Goal: Complete application form

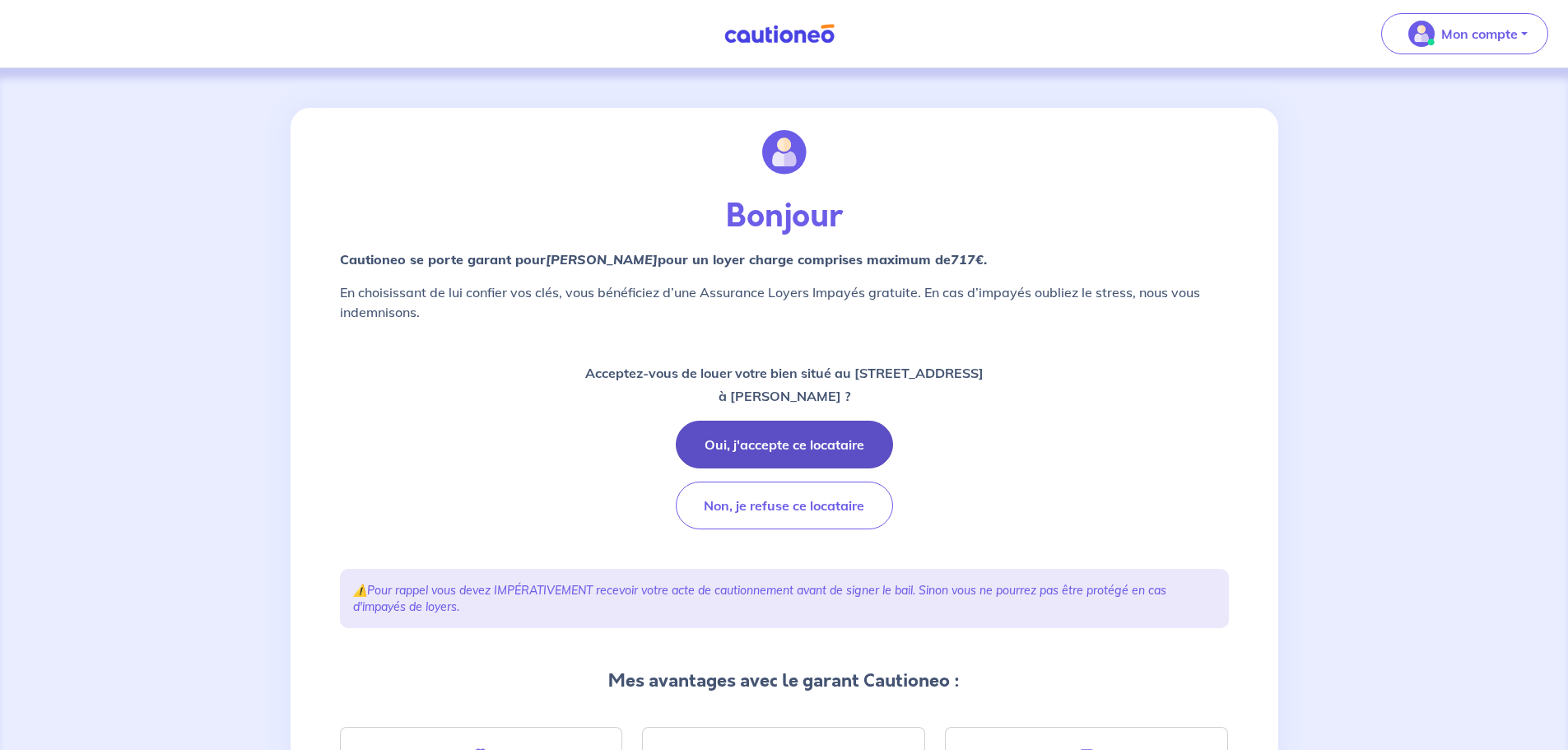
click at [734, 438] on button "Oui, j'accepte ce locataire" at bounding box center [784, 444] width 217 height 48
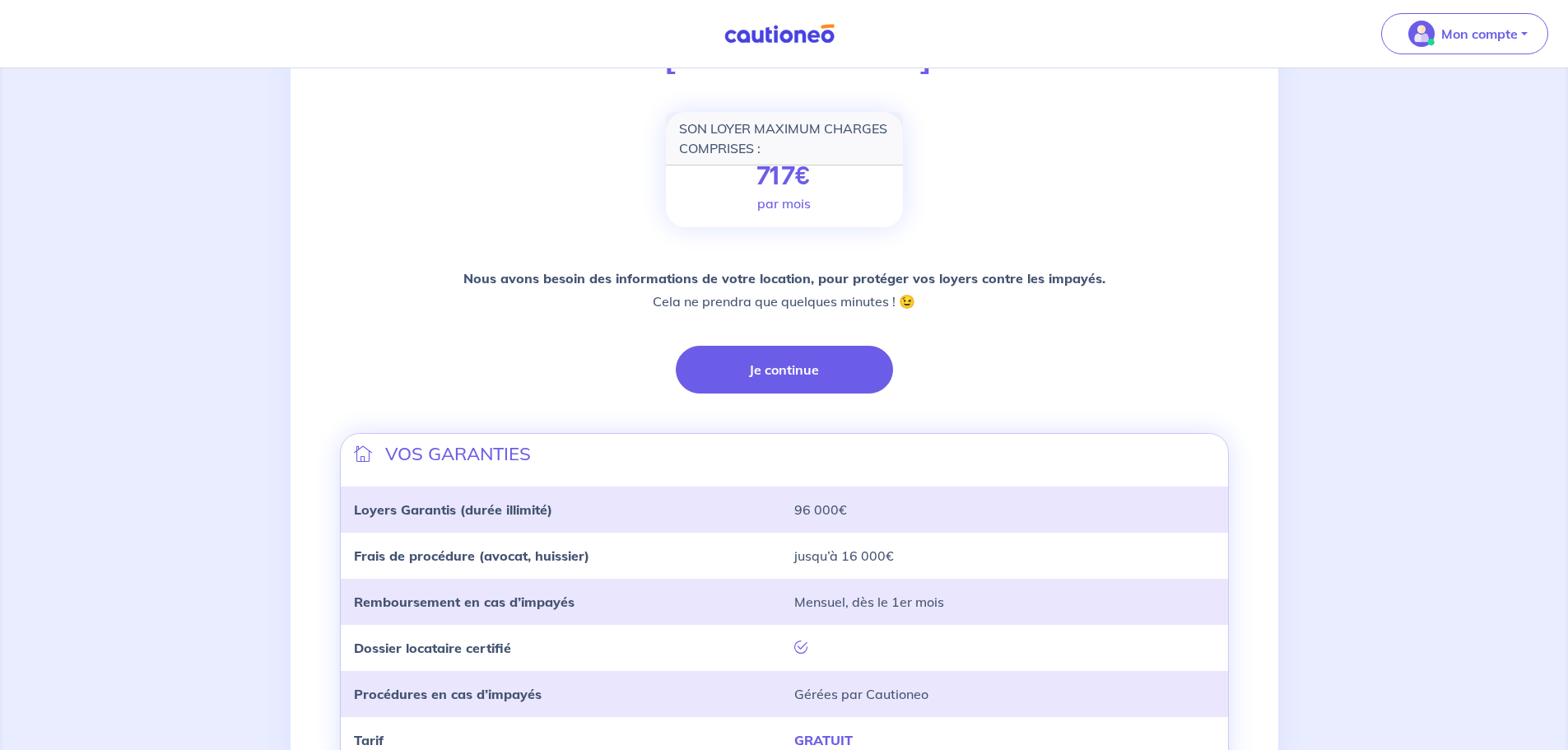
scroll to position [202, 0]
click at [775, 363] on button "Je continue" at bounding box center [784, 370] width 217 height 48
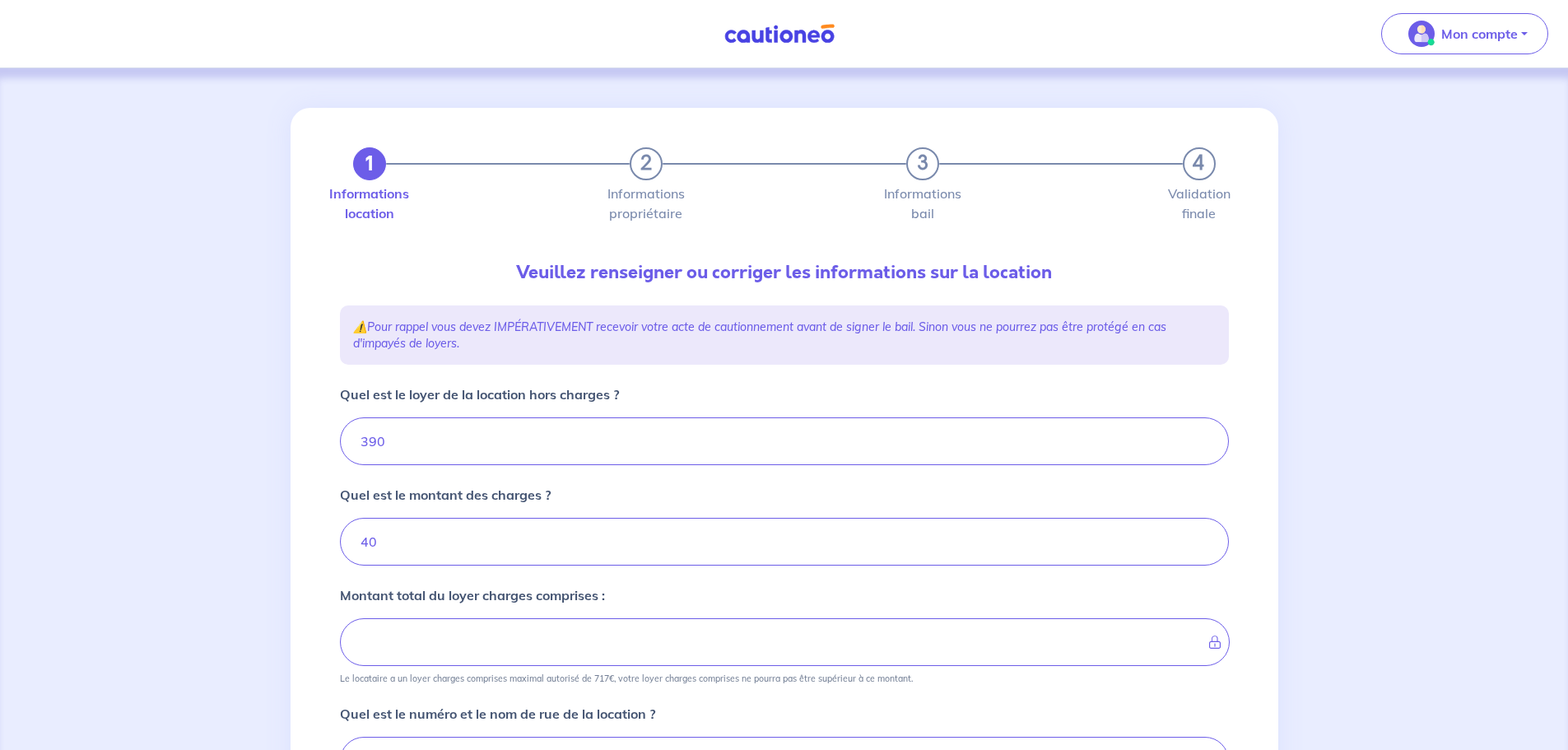
type input "430"
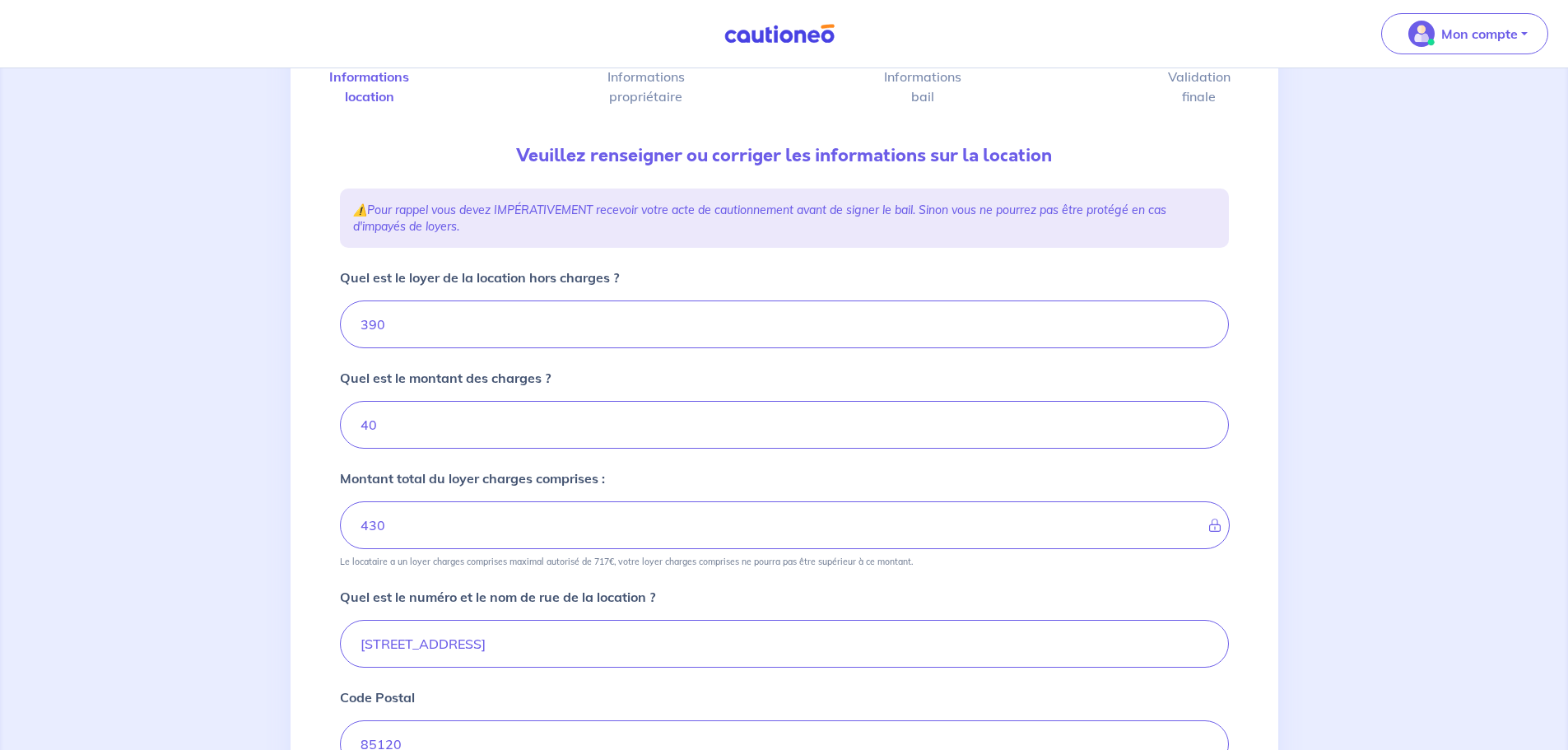
scroll to position [120, 0]
click at [374, 638] on input "11 Rue de la Pacaudière" at bounding box center [784, 640] width 890 height 48
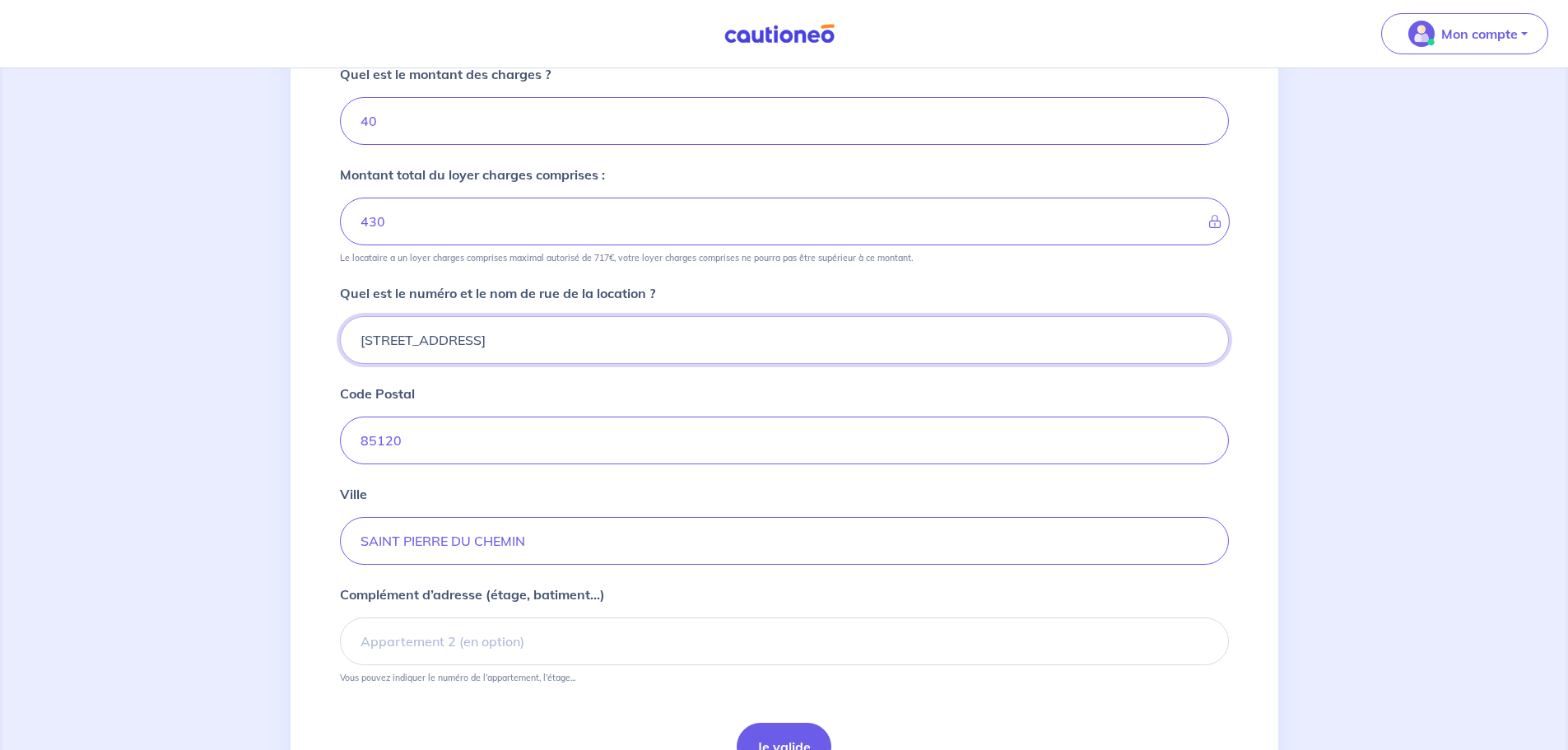
scroll to position [514, 0]
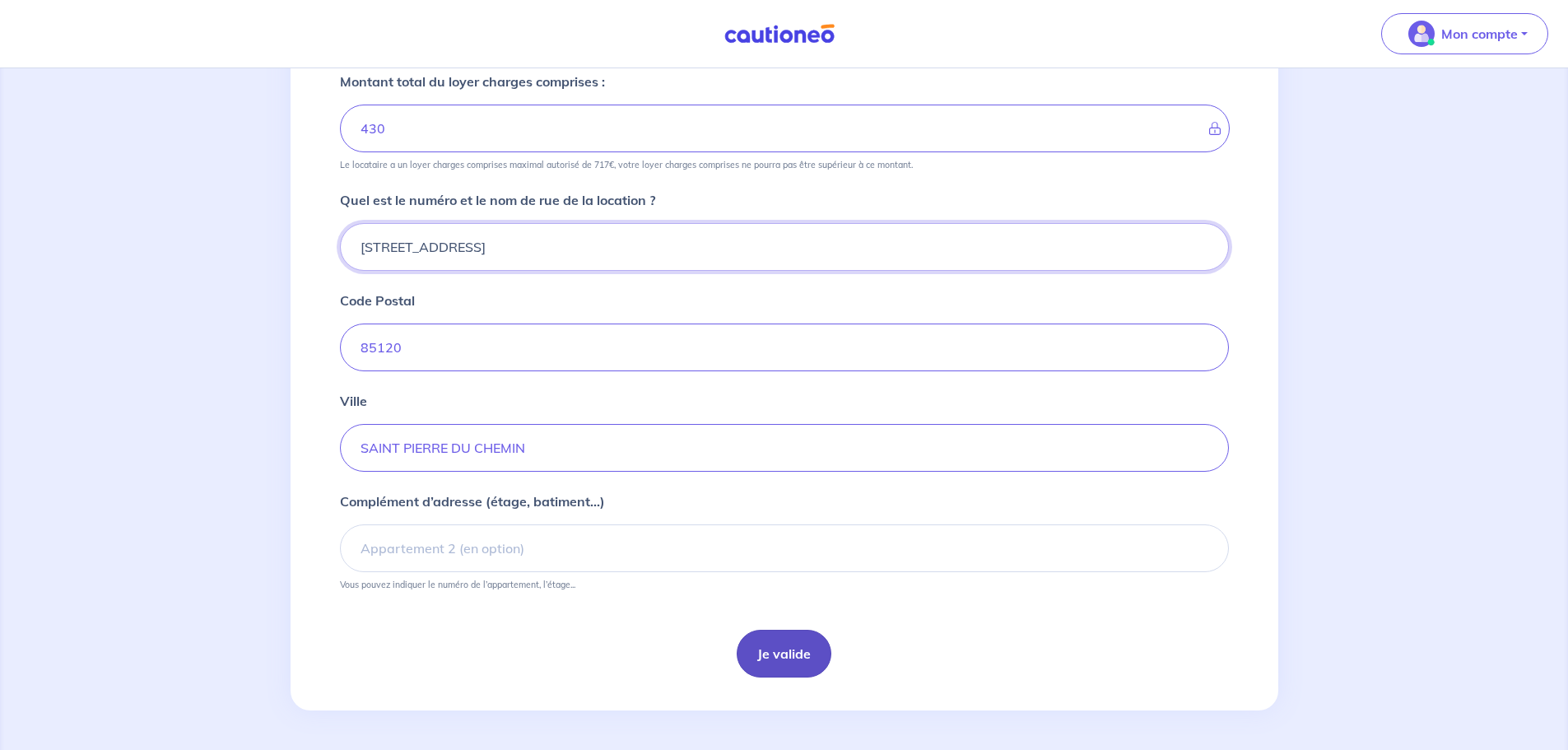
type input "6 Rue de la Pacaudière"
click at [782, 653] on button "Je valide" at bounding box center [784, 654] width 95 height 48
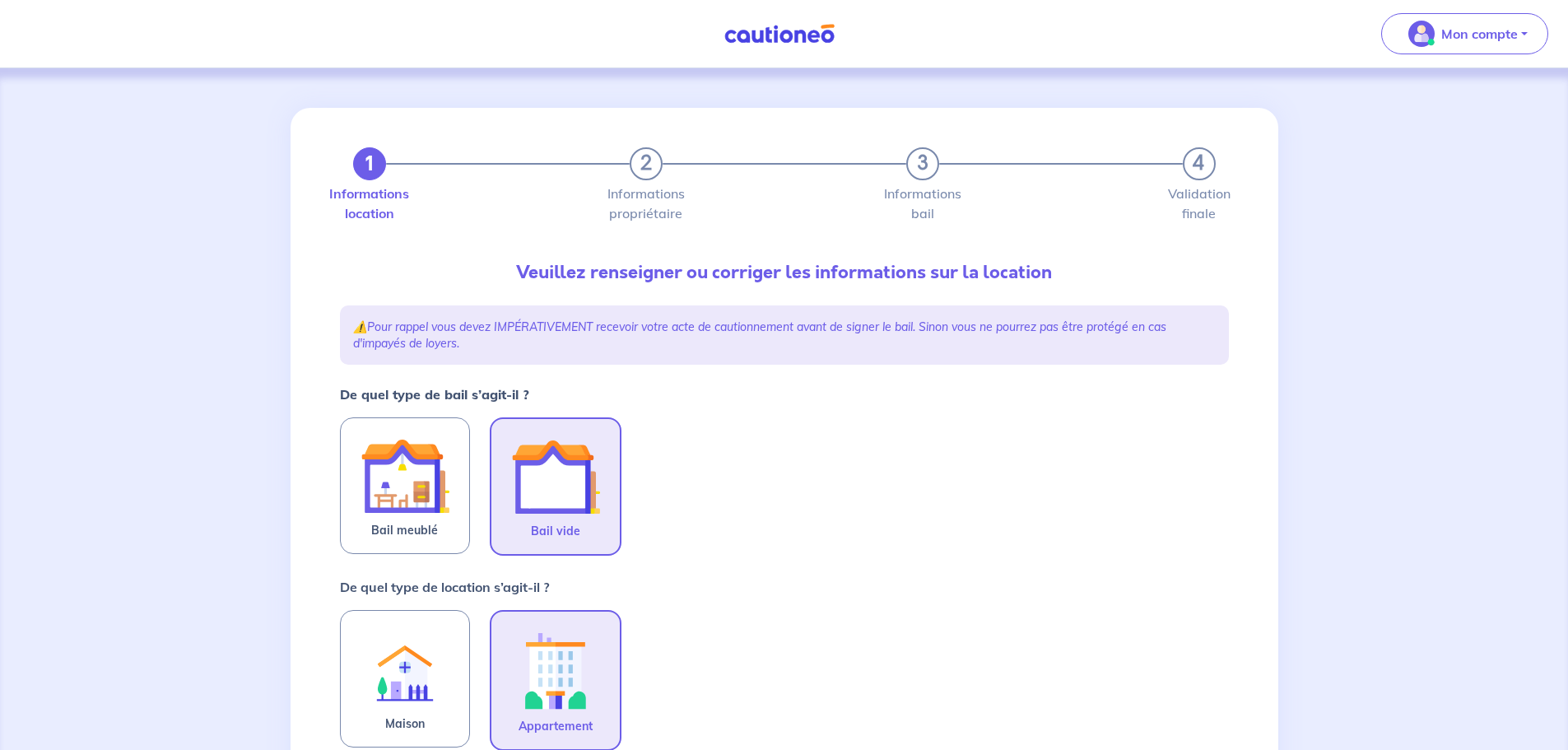
click at [569, 492] on img at bounding box center [556, 477] width 89 height 89
click at [0, 0] on input "Bail vide" at bounding box center [0, 0] width 0 height 0
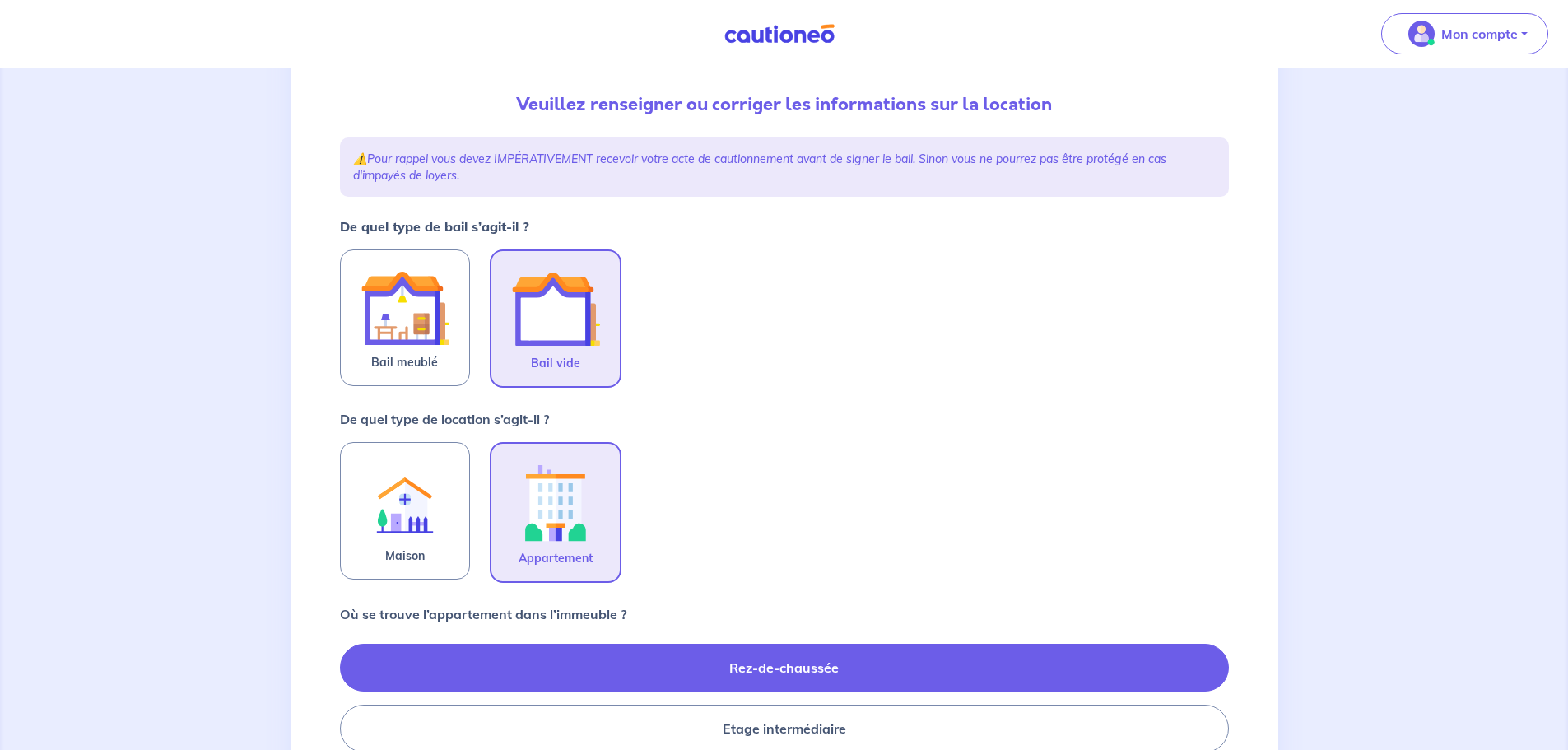
scroll to position [169, 0]
click at [573, 508] on img at bounding box center [556, 501] width 89 height 91
click at [0, 0] on input "Appartement" at bounding box center [0, 0] width 0 height 0
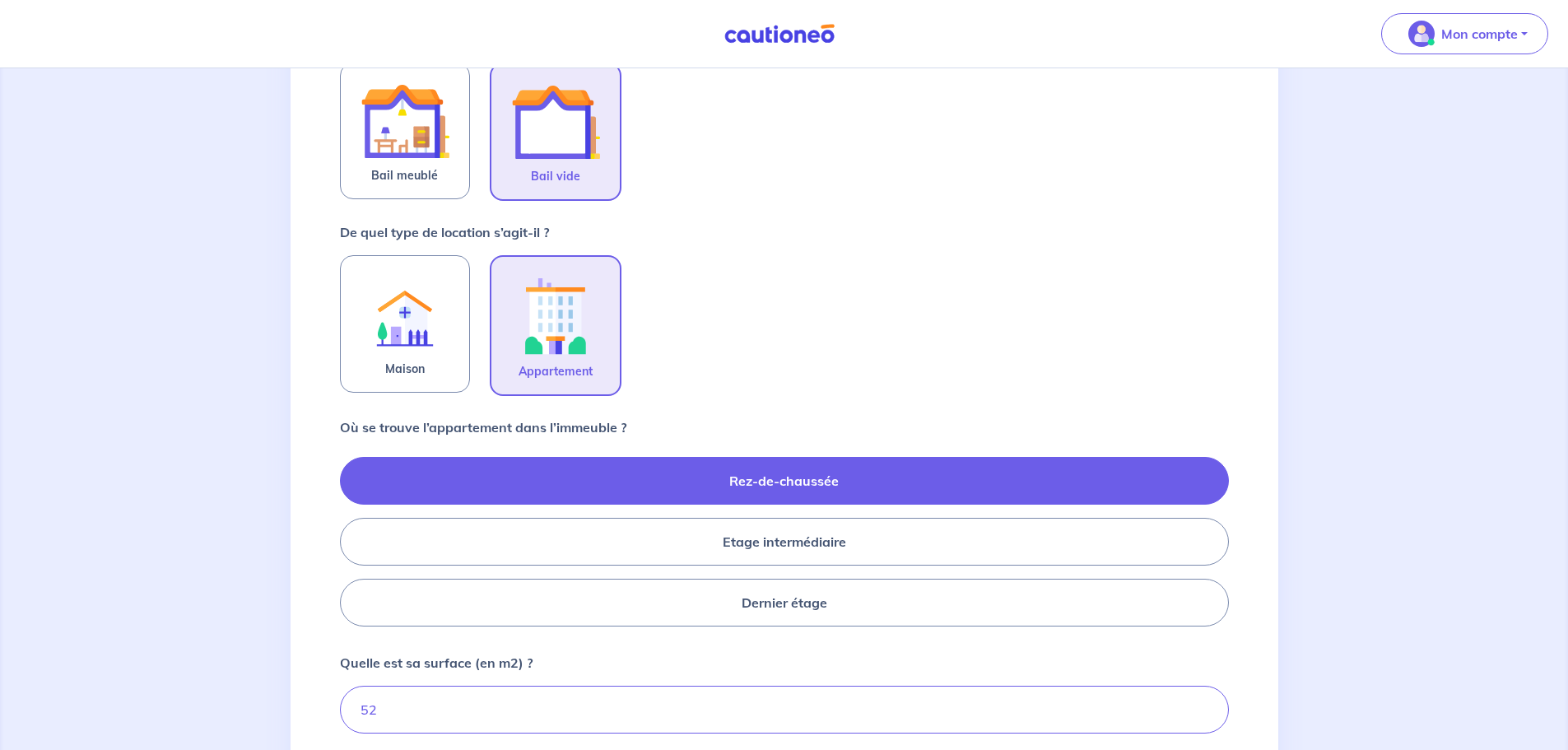
scroll to position [355, 0]
click at [756, 475] on label "Rez-de-chaussée" at bounding box center [784, 480] width 890 height 48
click at [351, 535] on input "Rez-de-chaussée" at bounding box center [345, 541] width 10 height 10
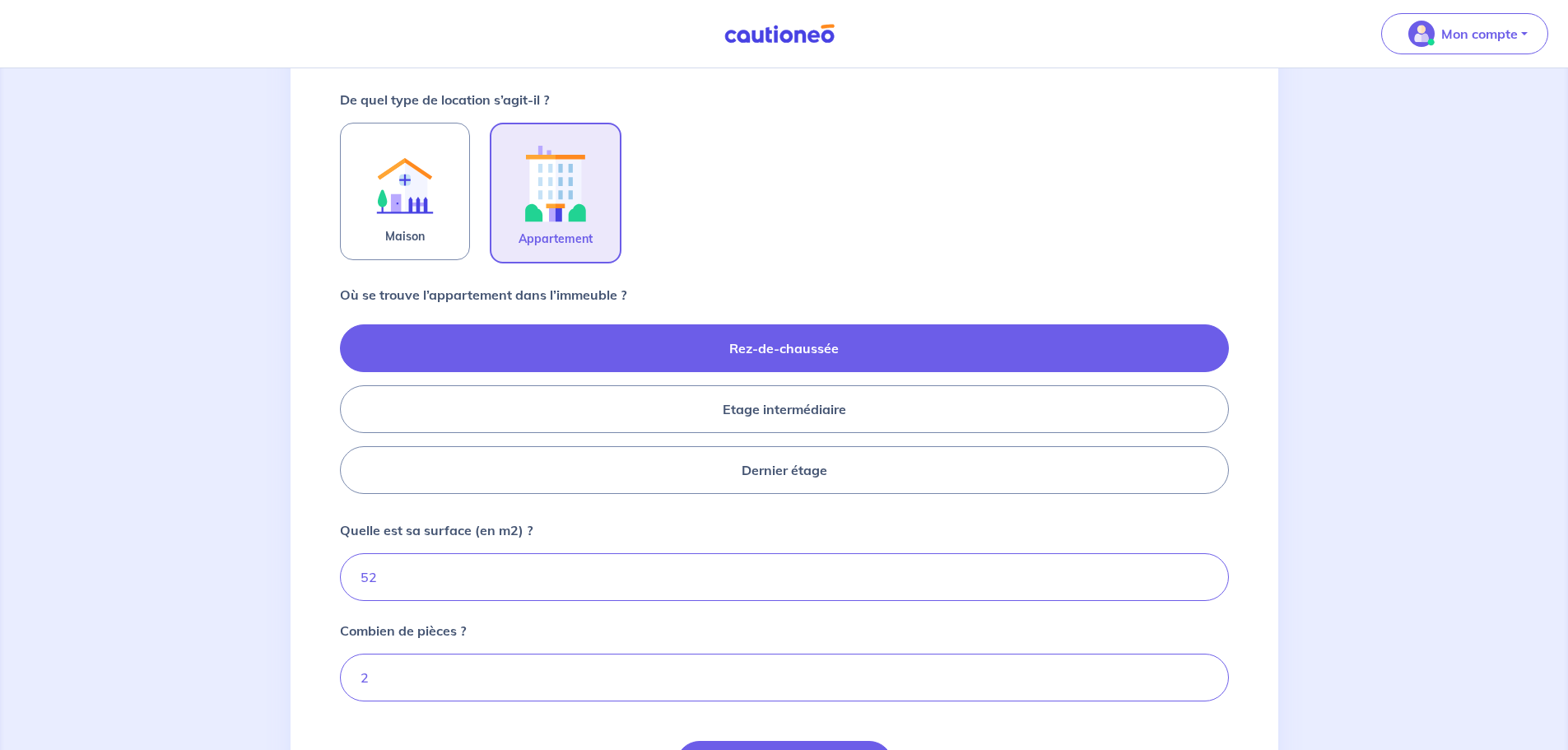
scroll to position [488, 0]
click at [387, 573] on input "52" at bounding box center [784, 576] width 890 height 48
type input "5"
type input "35"
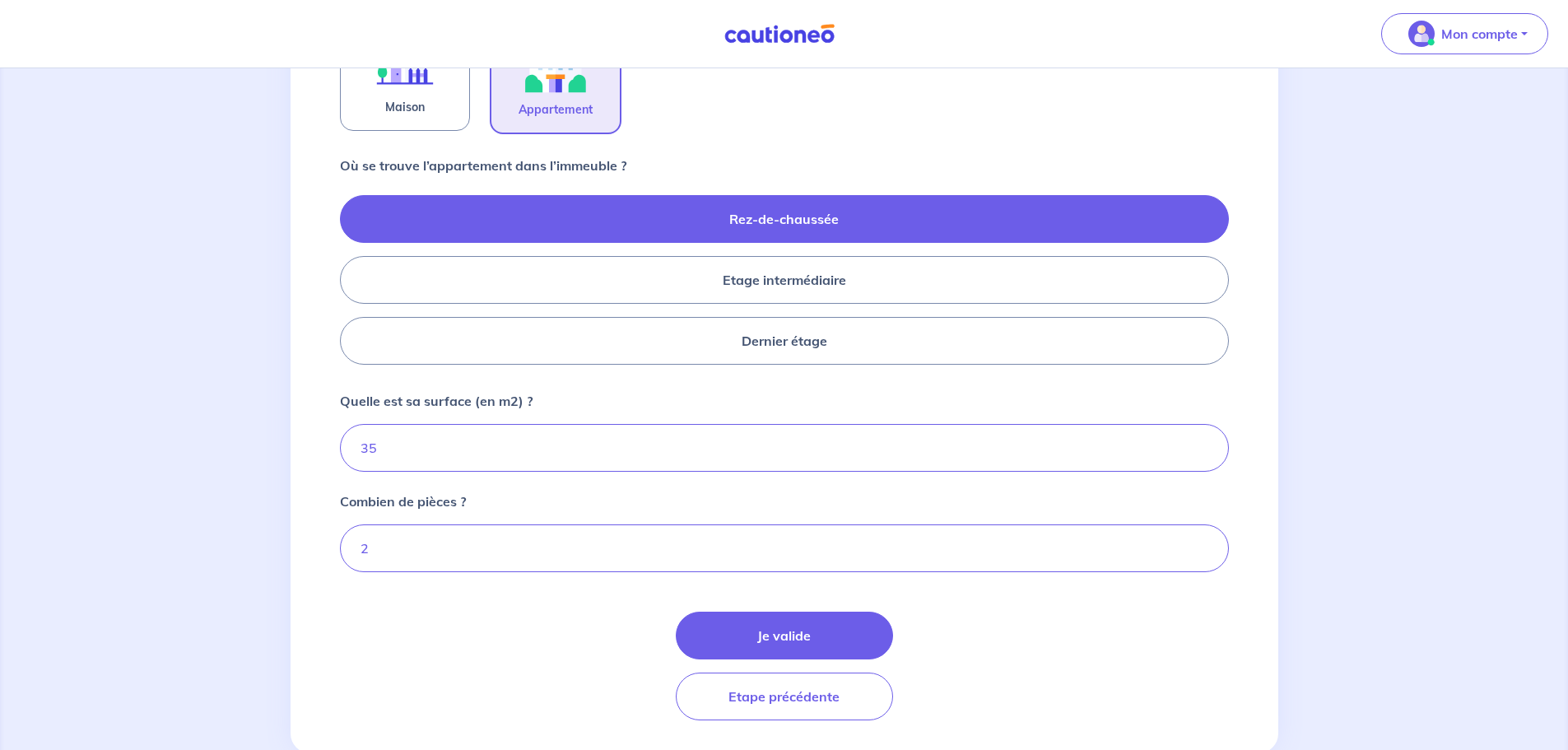
scroll to position [623, 0]
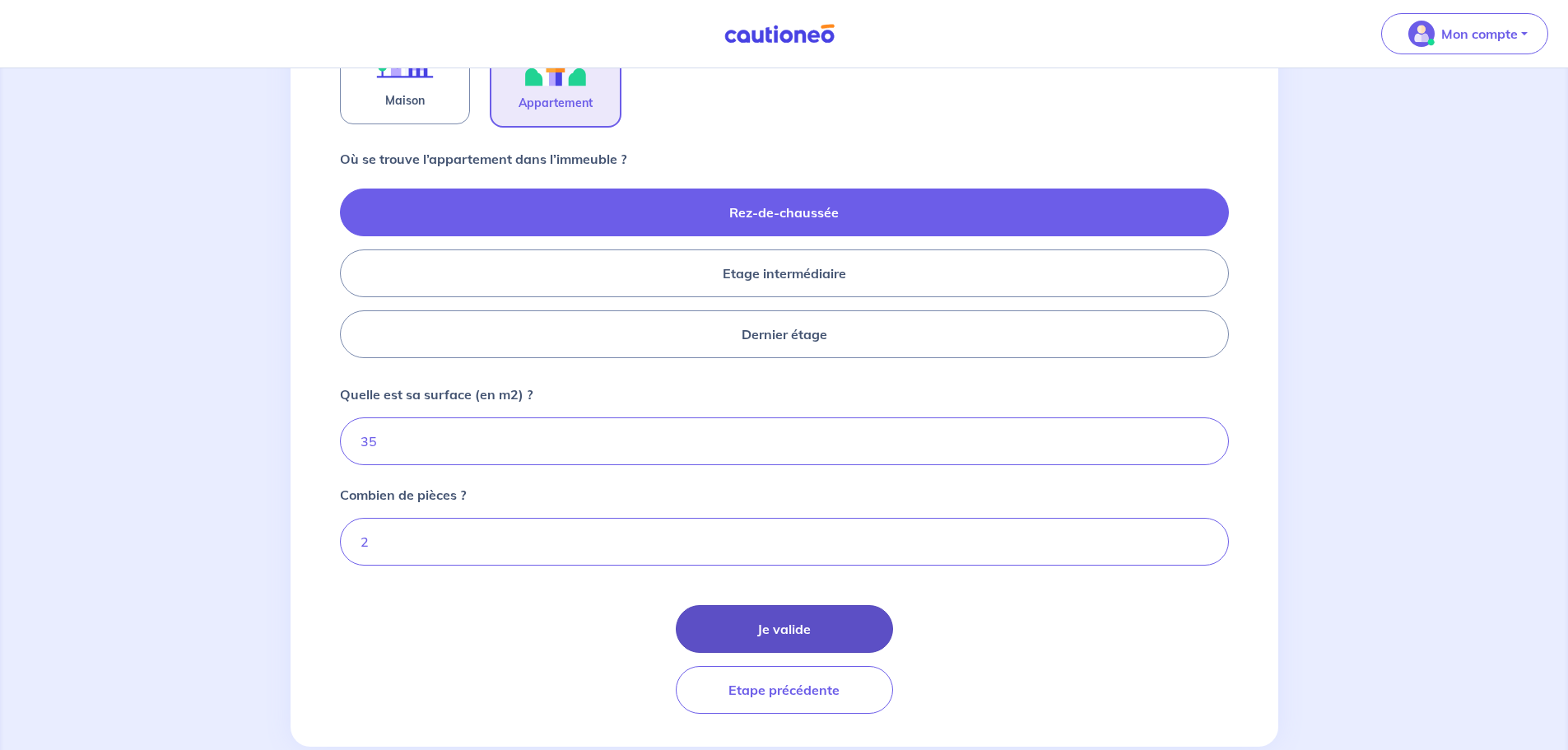
click at [781, 624] on button "Je valide" at bounding box center [784, 629] width 217 height 48
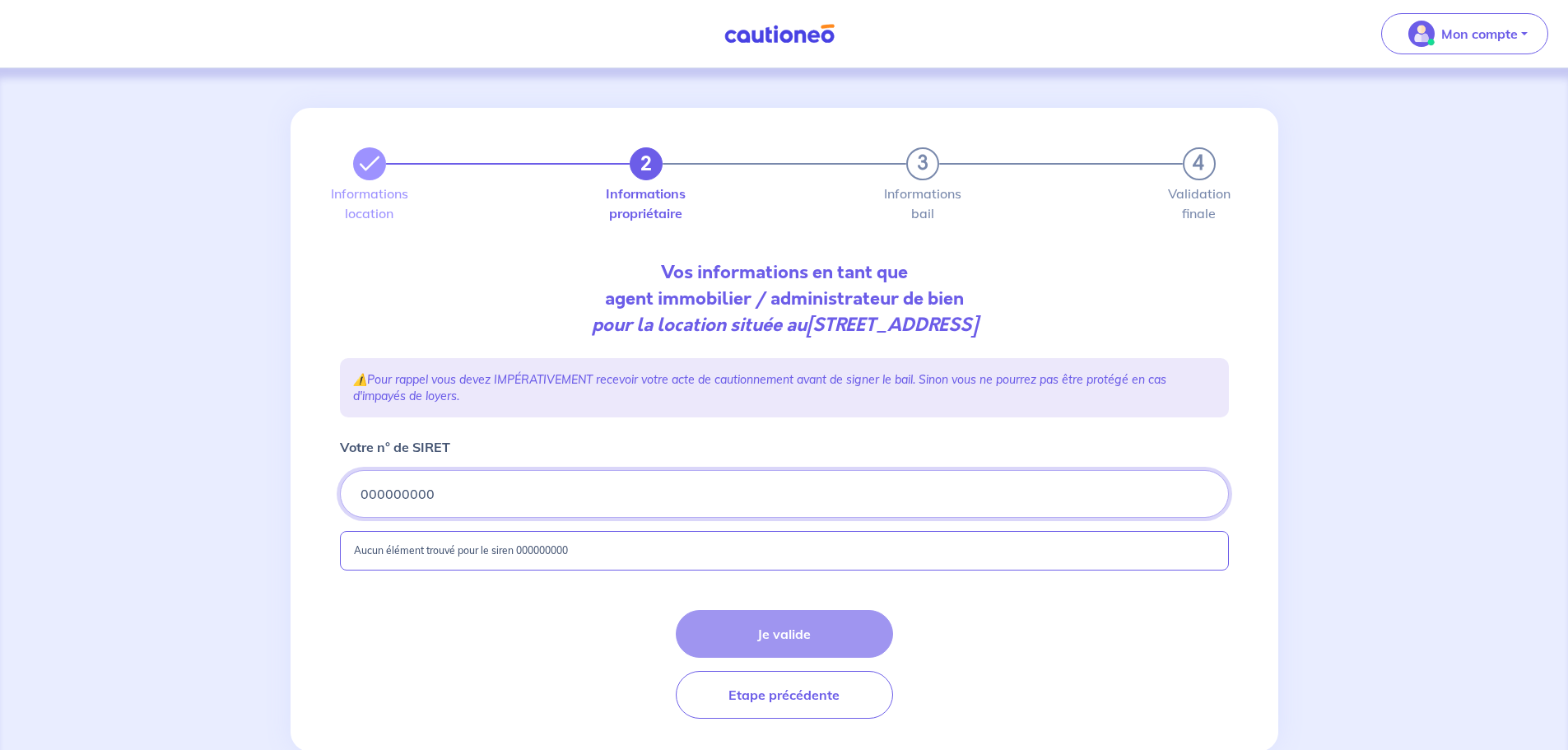
click at [376, 496] on input "Votre n° de SIRET" at bounding box center [784, 494] width 890 height 48
click at [470, 501] on input "Votre n° de SIRET" at bounding box center [784, 494] width 890 height 48
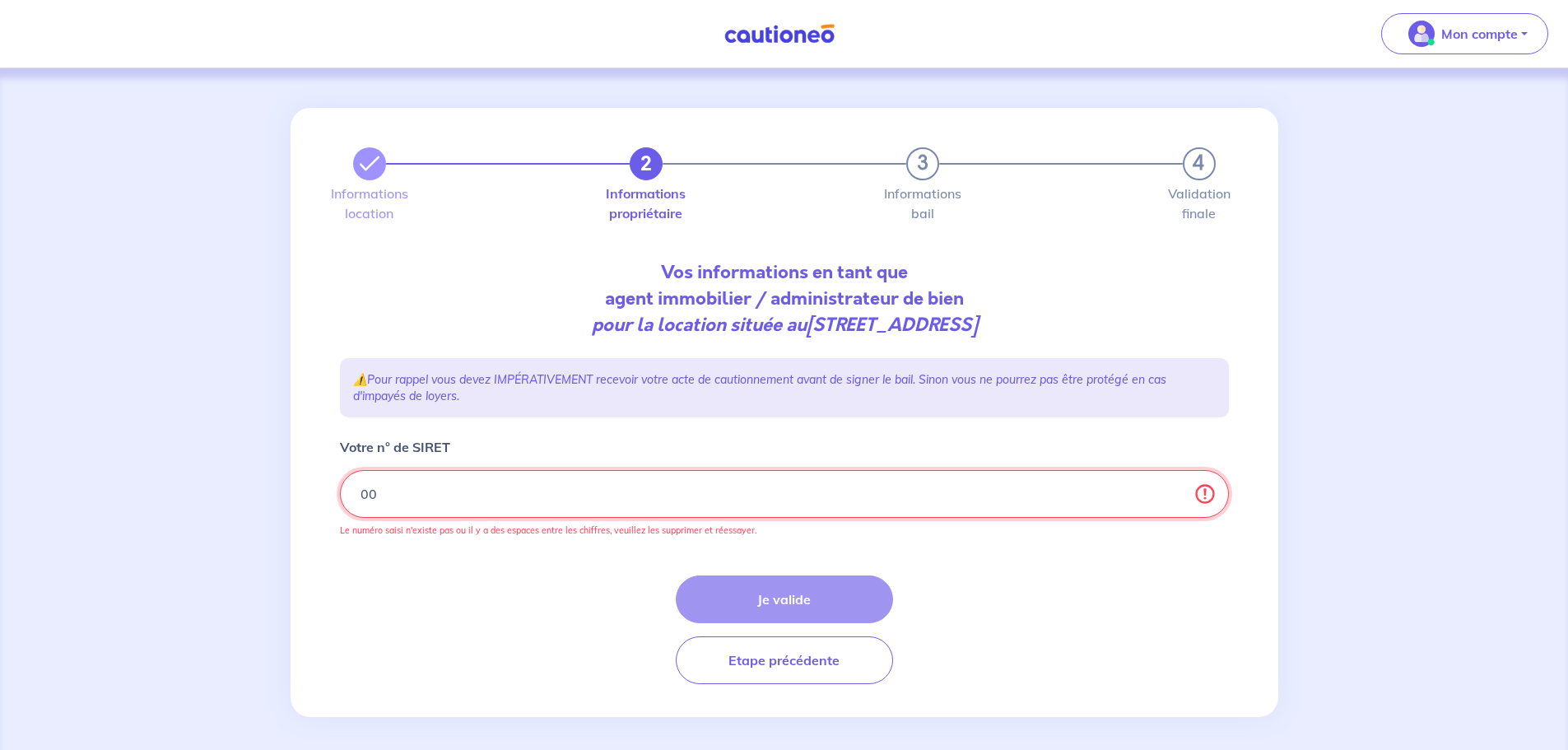
type input "0"
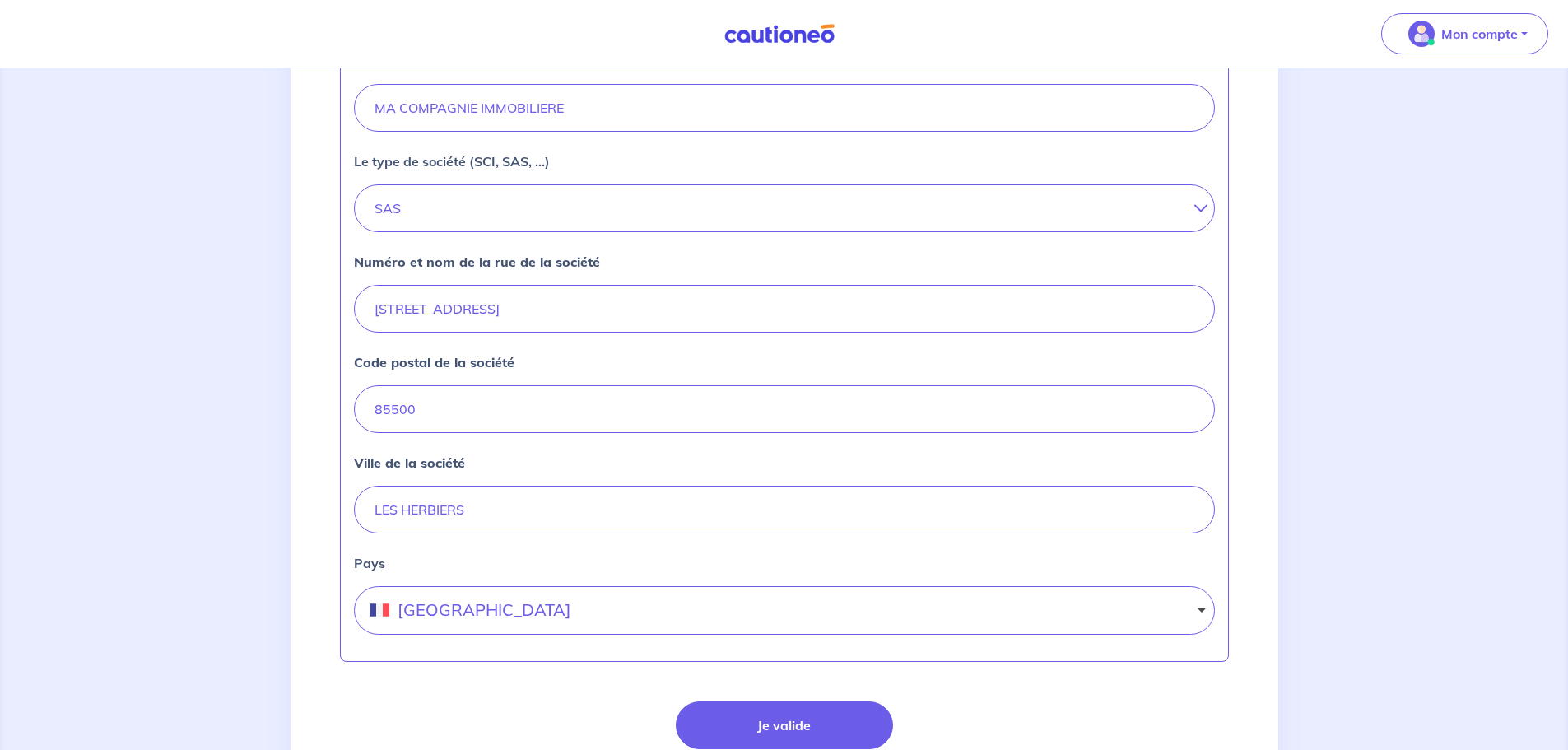
scroll to position [647, 0]
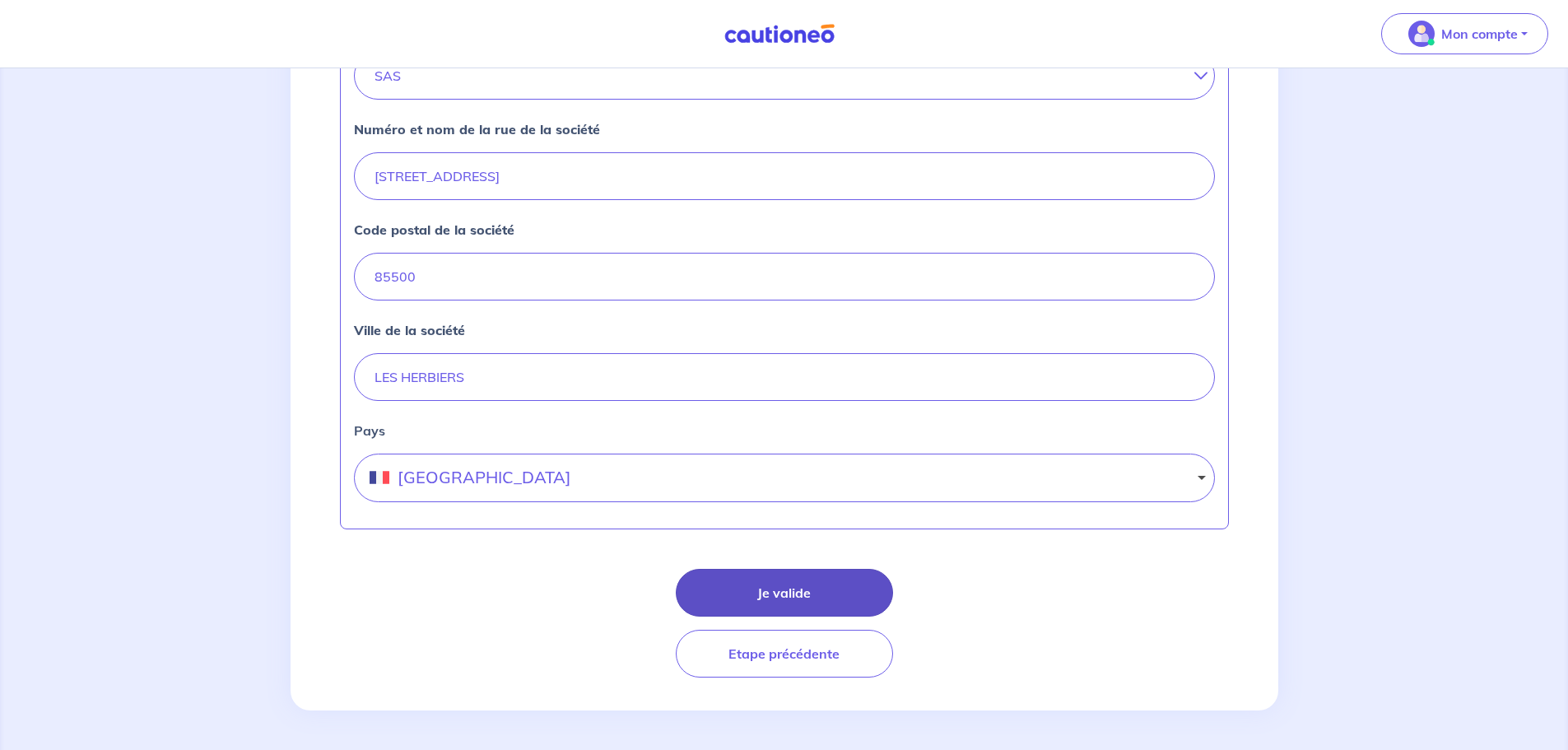
type input "81460585300039"
click at [793, 587] on button "Je valide" at bounding box center [784, 593] width 217 height 48
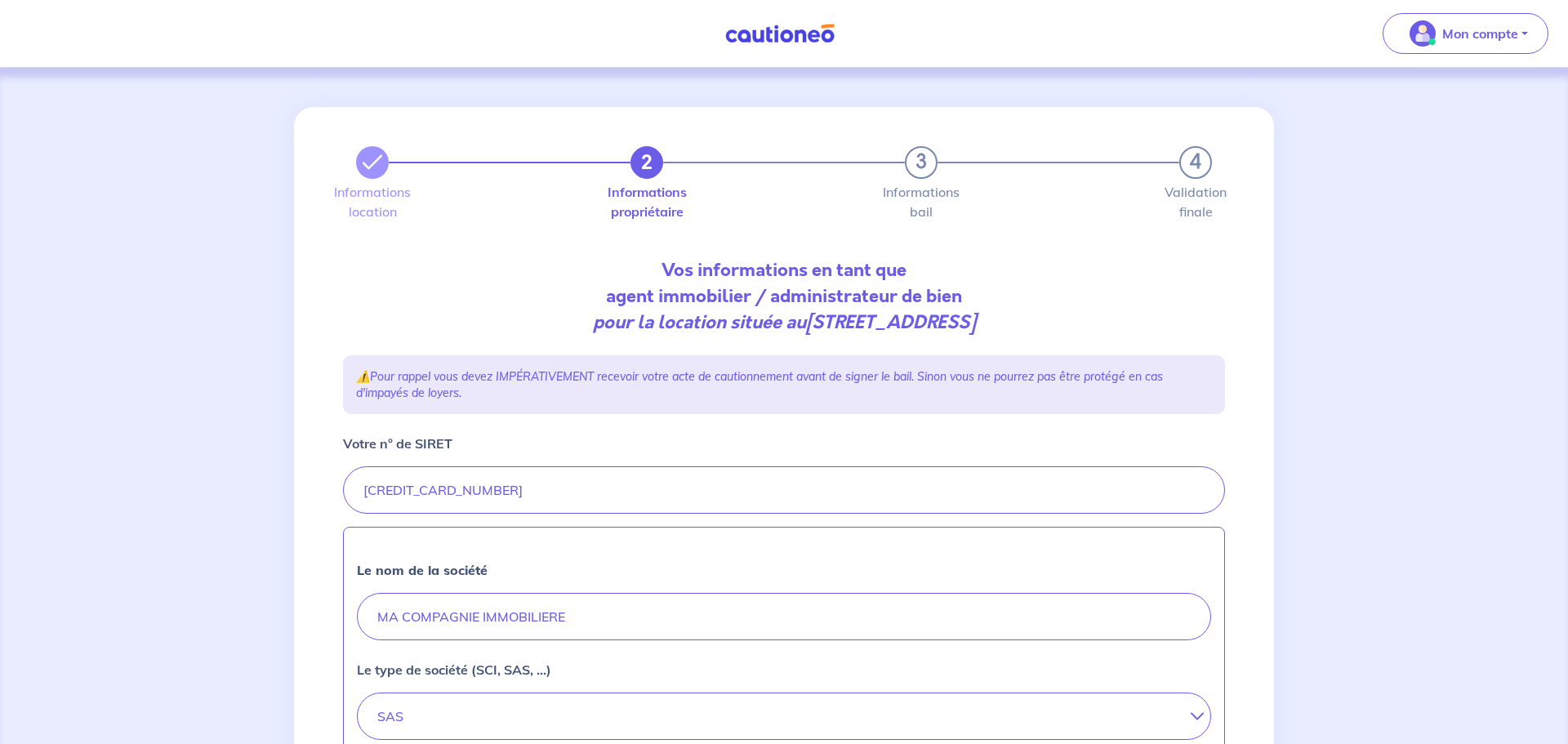
select select "FR"
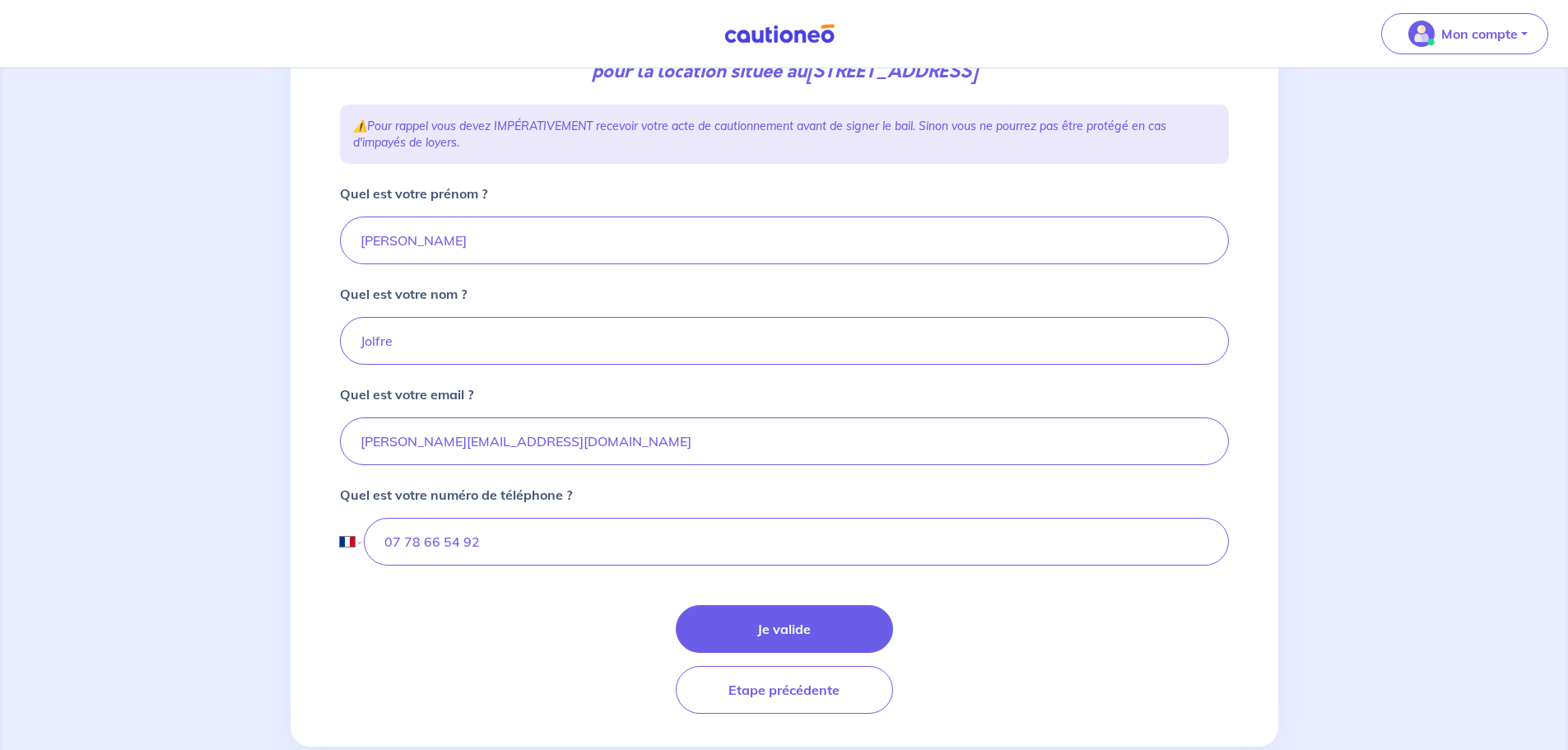
scroll to position [255, 0]
click at [793, 621] on button "Je valide" at bounding box center [784, 628] width 217 height 48
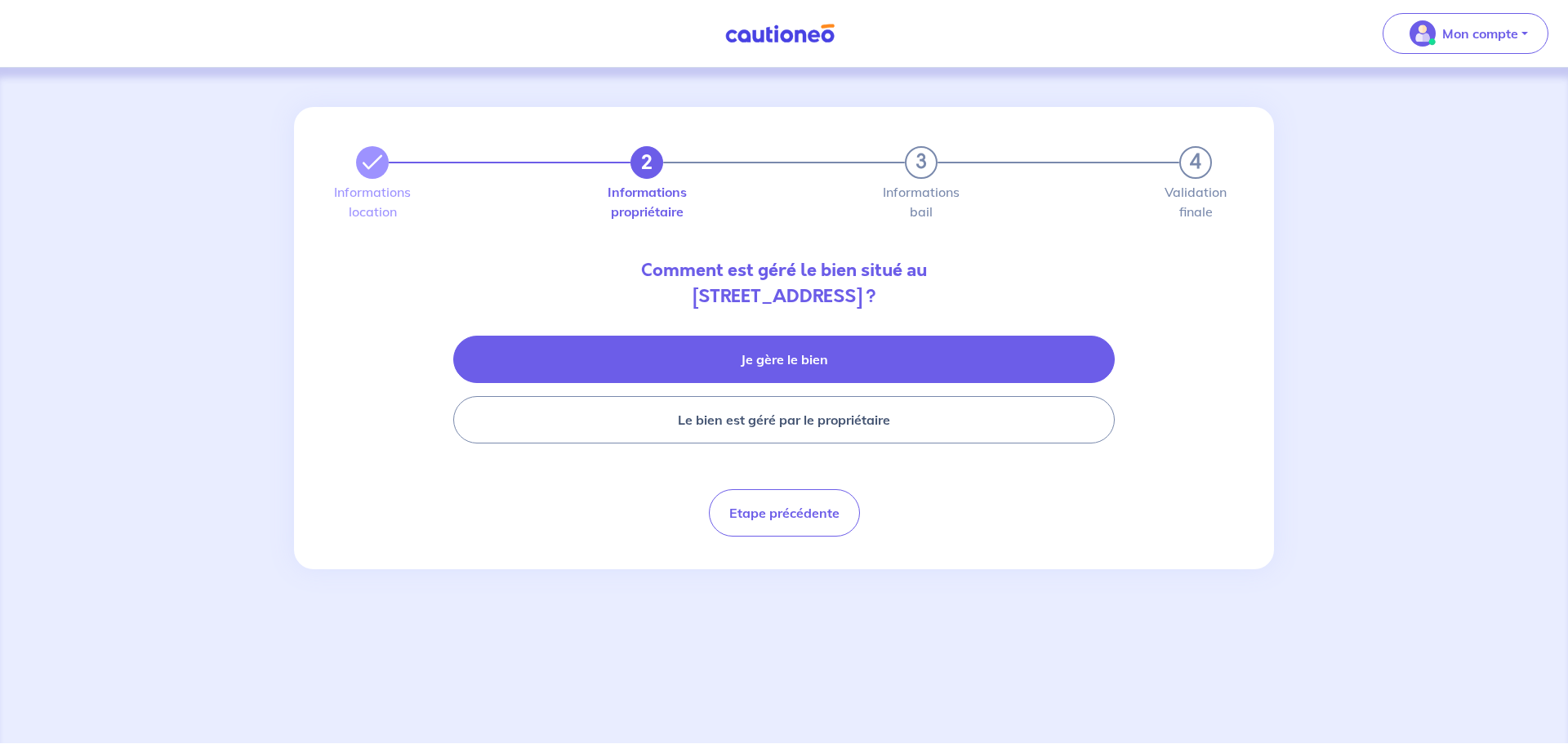
click at [777, 365] on button "Je gère le bien" at bounding box center [784, 359] width 662 height 47
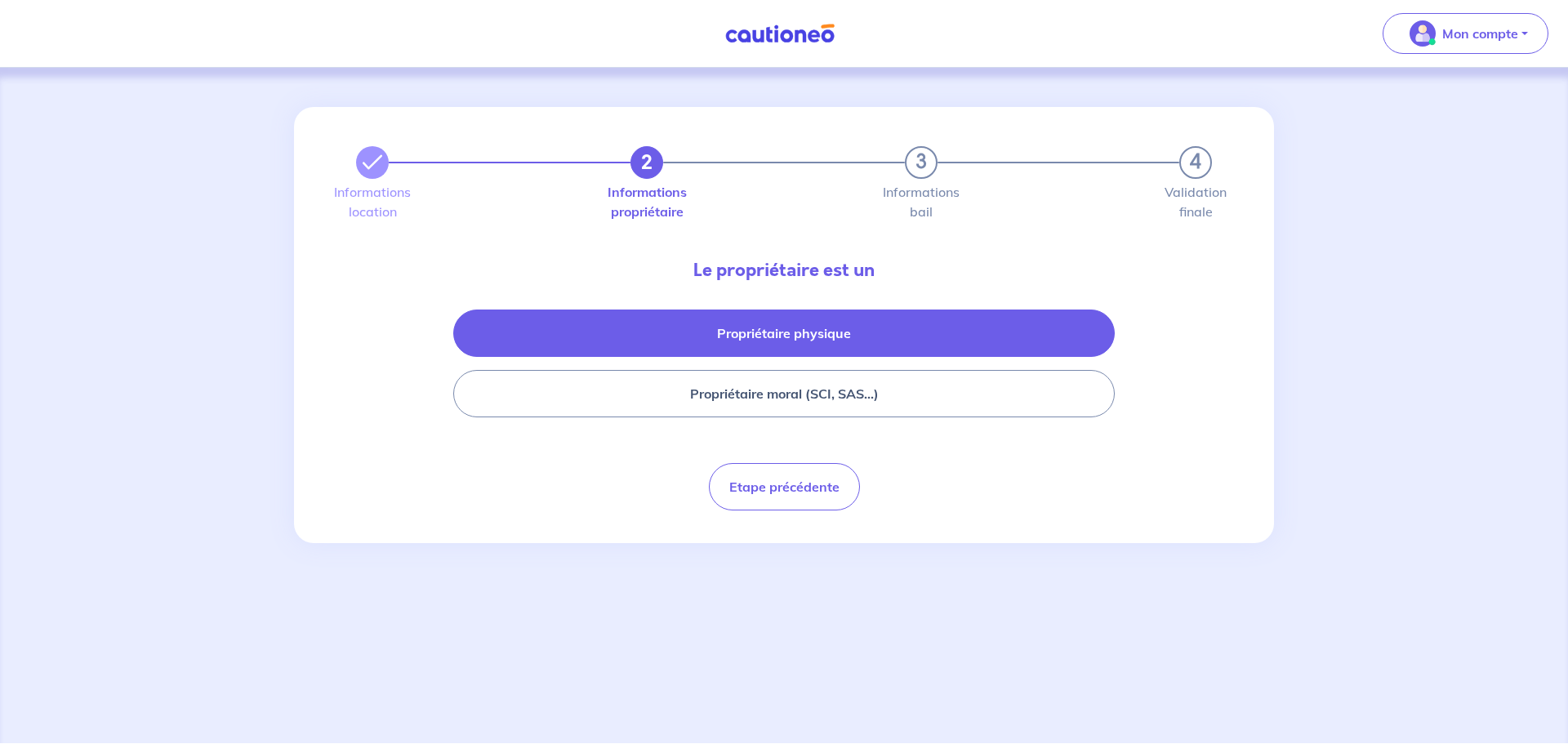
click at [799, 319] on button "Propriétaire physique" at bounding box center [784, 333] width 662 height 47
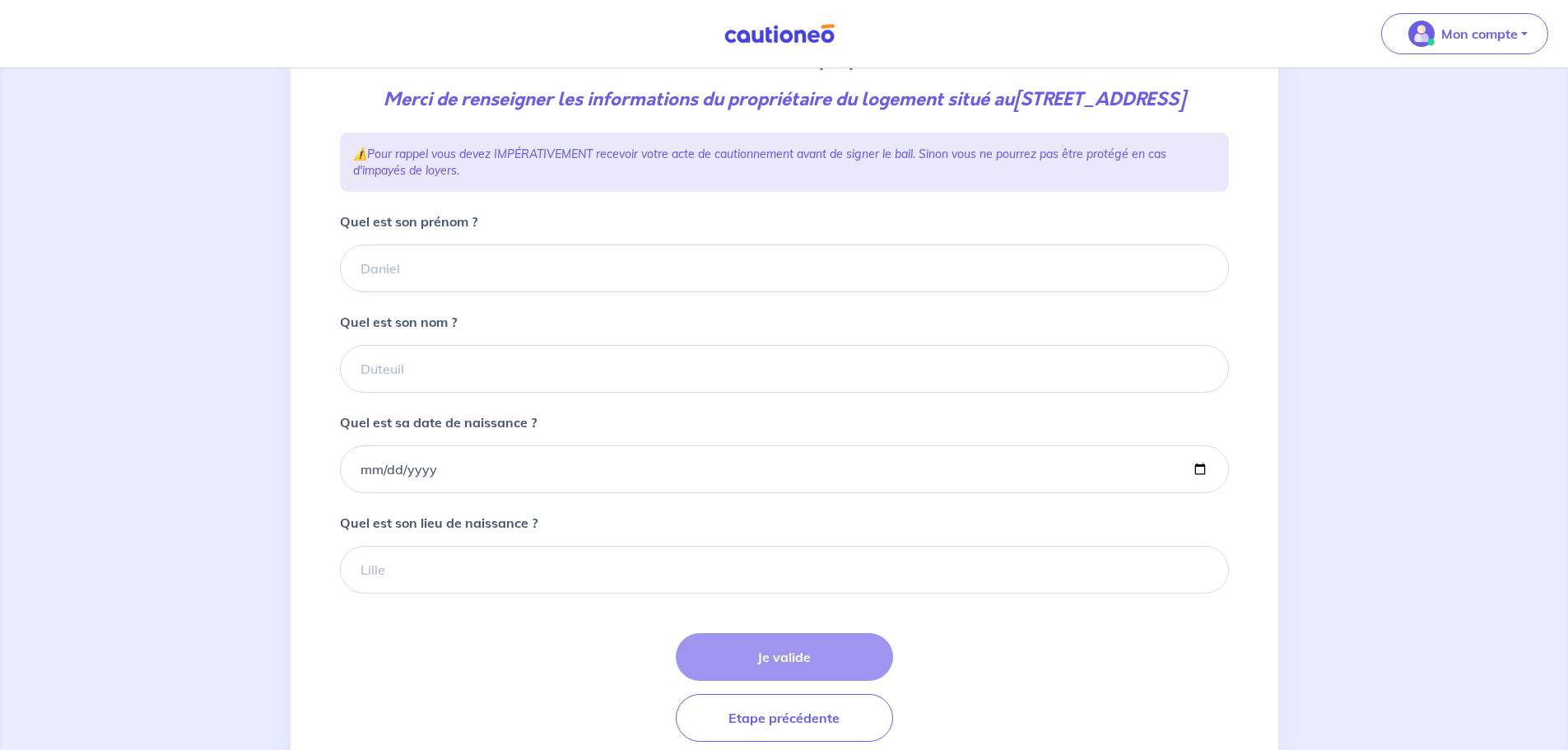
scroll to position [211, 0]
click at [392, 294] on input "Quel est son prénom ?" at bounding box center [784, 269] width 890 height 48
type input "jacques"
click at [370, 495] on input "Quel est sa date de naissance ?" at bounding box center [784, 471] width 890 height 48
click at [365, 495] on input "Quel est sa date de naissance ?" at bounding box center [784, 471] width 890 height 48
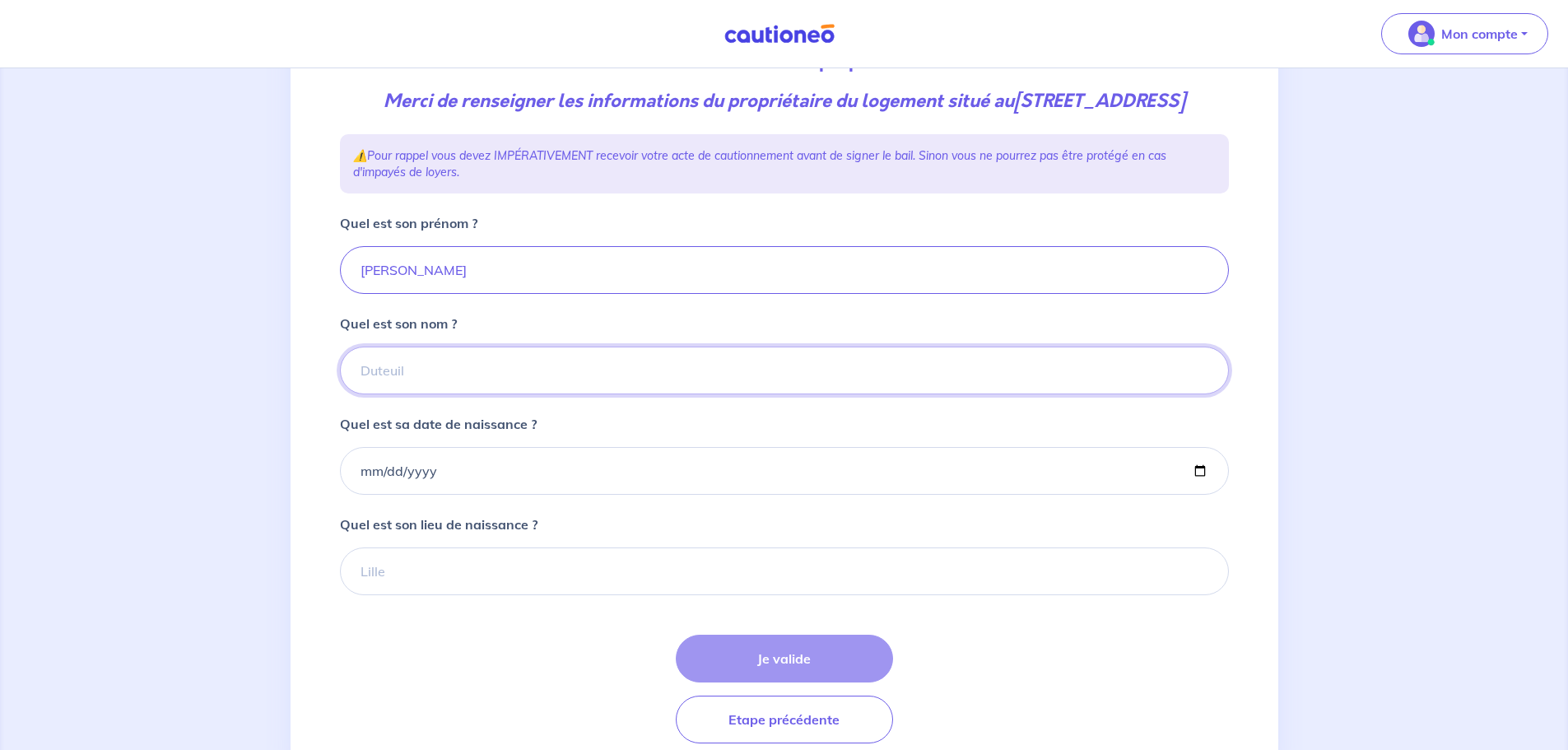
click at [395, 395] on input "Quel est son nom ?" at bounding box center [784, 370] width 890 height 48
type input "thibault"
click at [363, 495] on input "Quel est sa date de naissance ?" at bounding box center [784, 471] width 890 height 48
type input "1961-09-06"
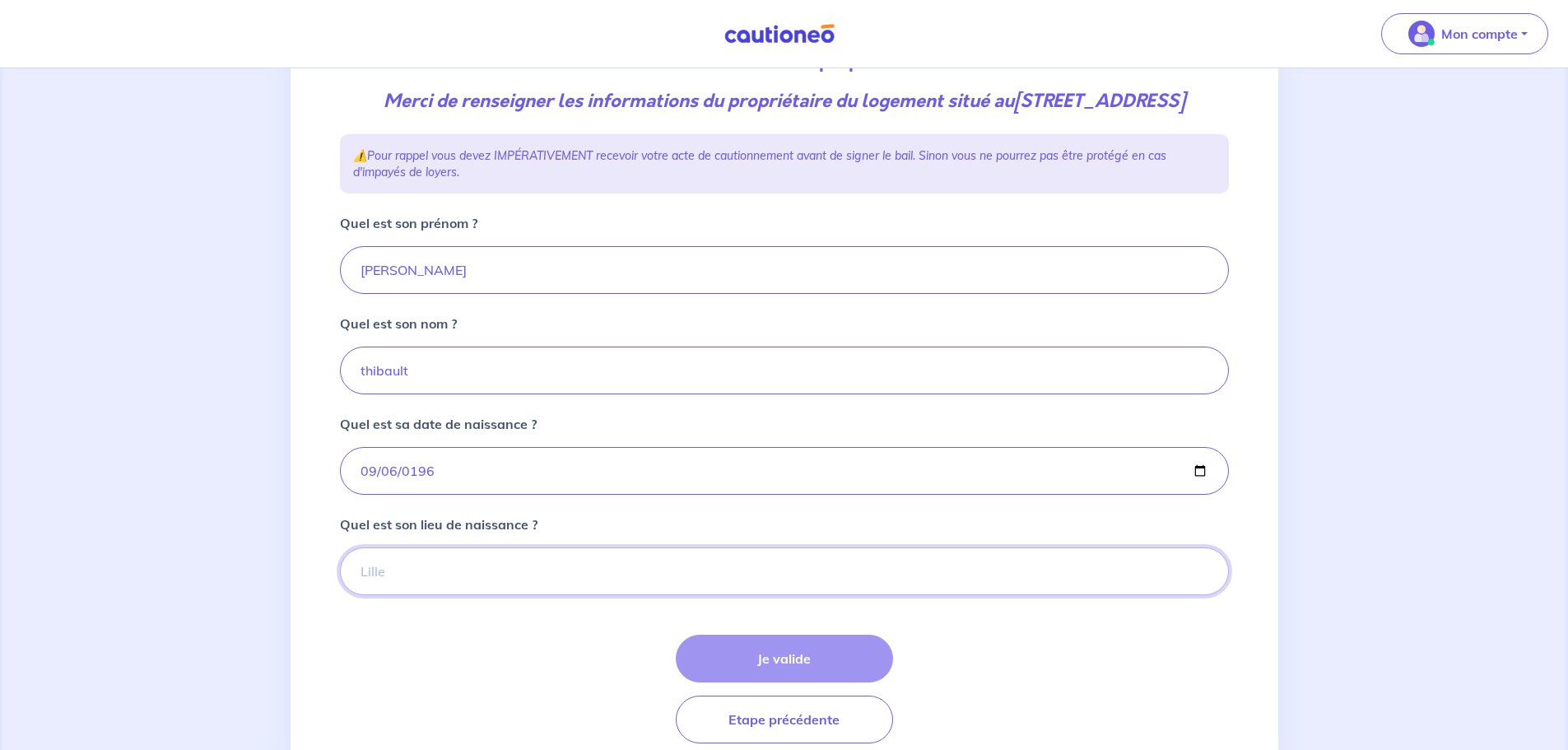
click at [401, 595] on input "Quel est son lieu de naissance ?" at bounding box center [784, 571] width 890 height 48
type input "bressuire"
click at [793, 683] on button "Je valide" at bounding box center [784, 659] width 217 height 48
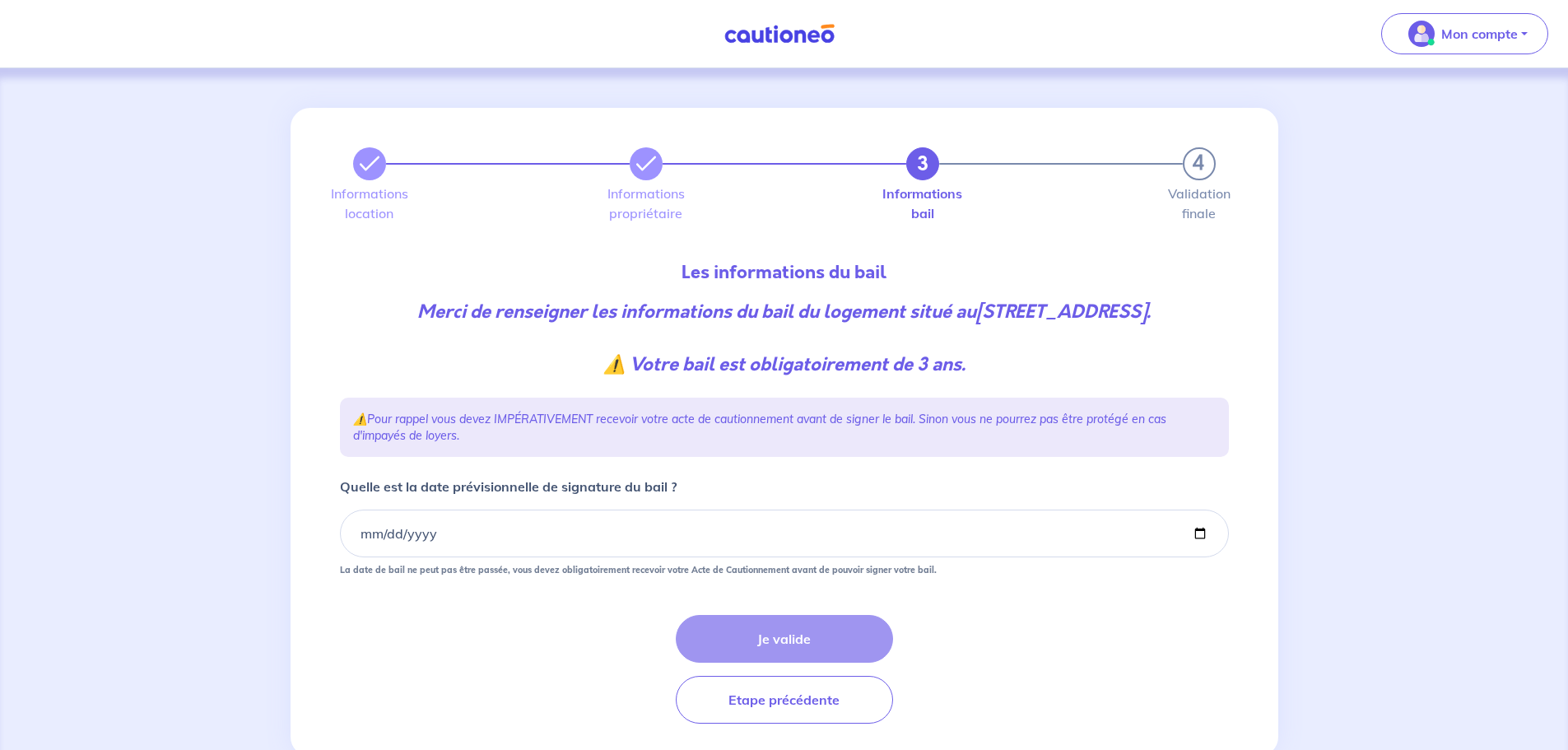
scroll to position [72, 0]
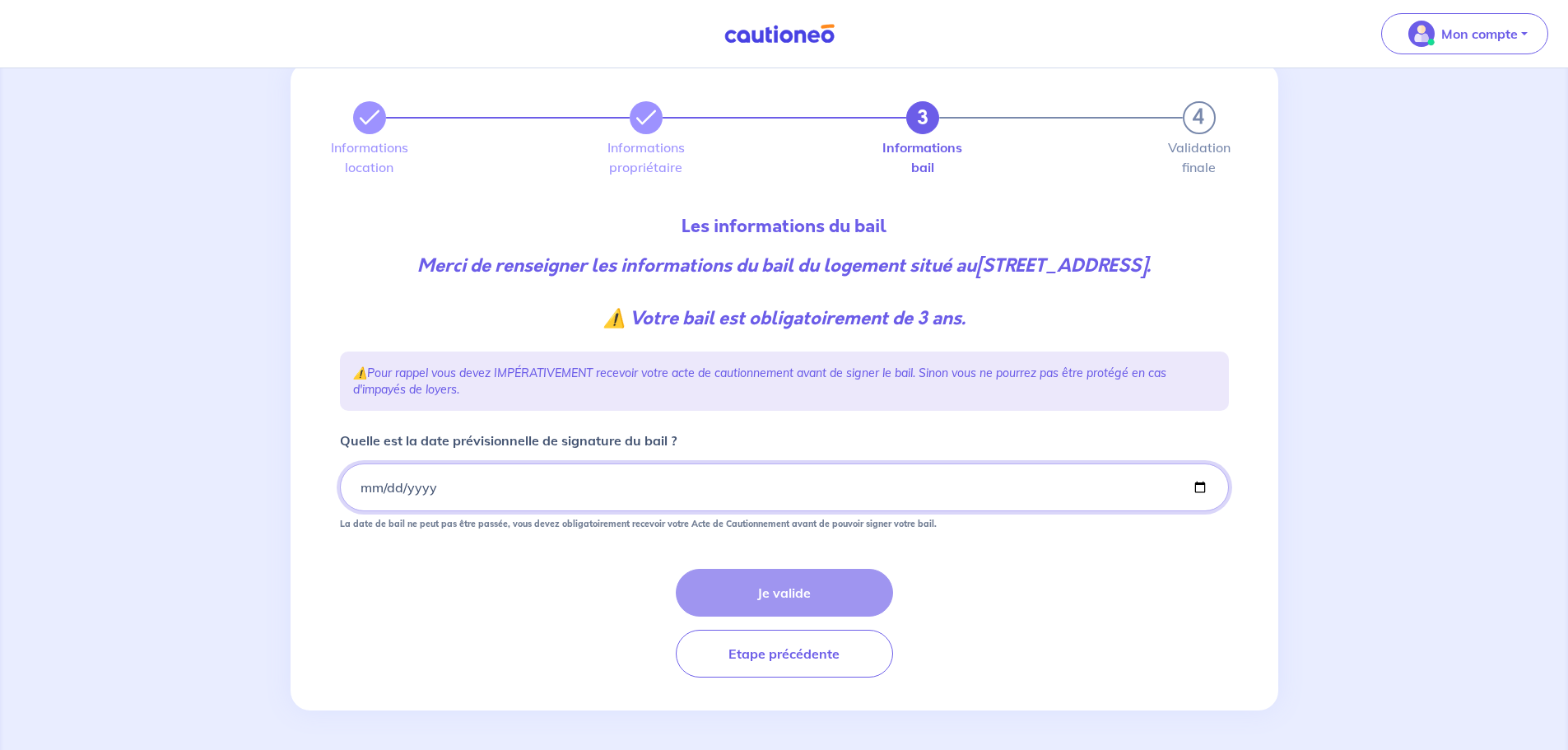
click at [360, 493] on input "Quelle est la date prévisionnelle de signature du bail ?" at bounding box center [784, 488] width 890 height 48
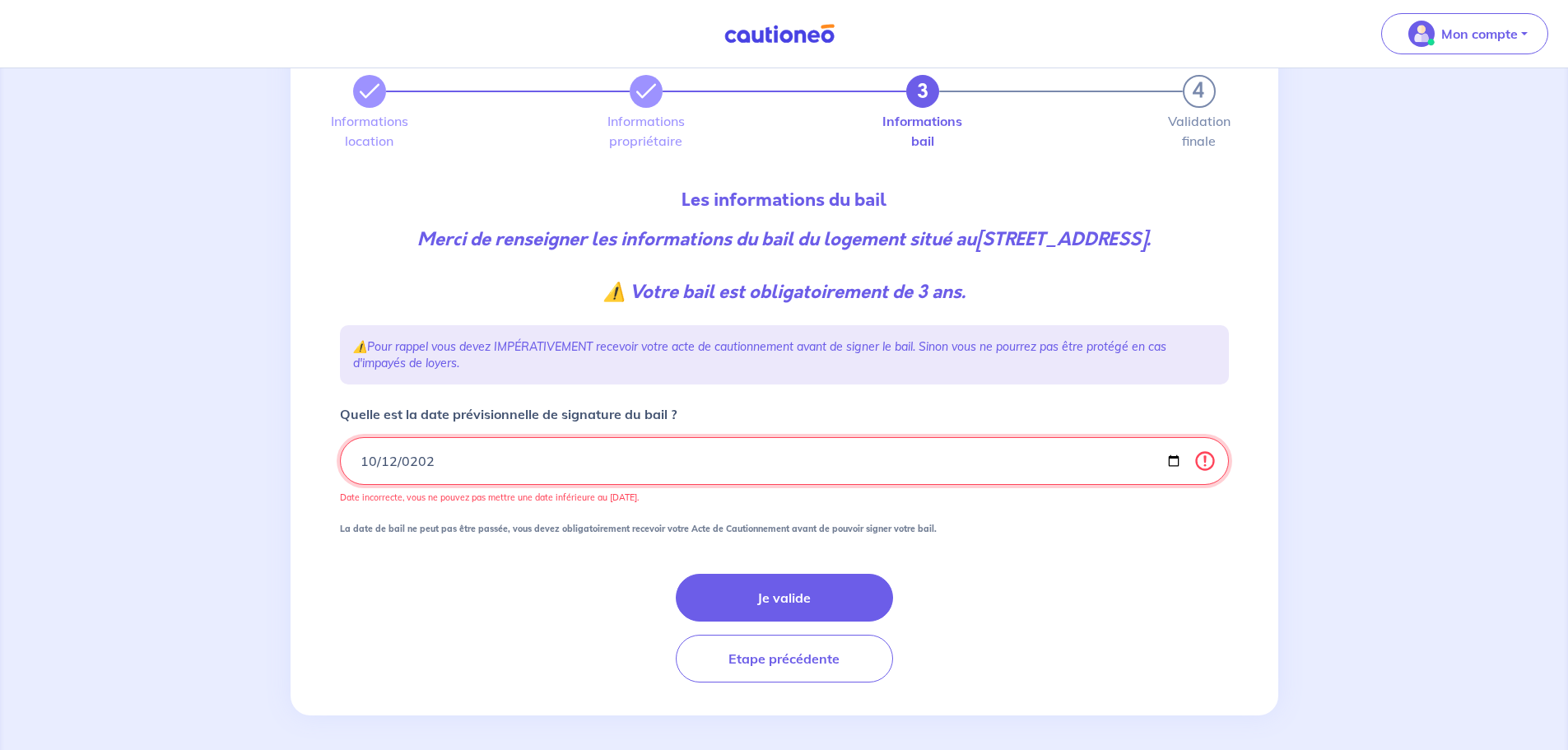
type input "2025-10-12"
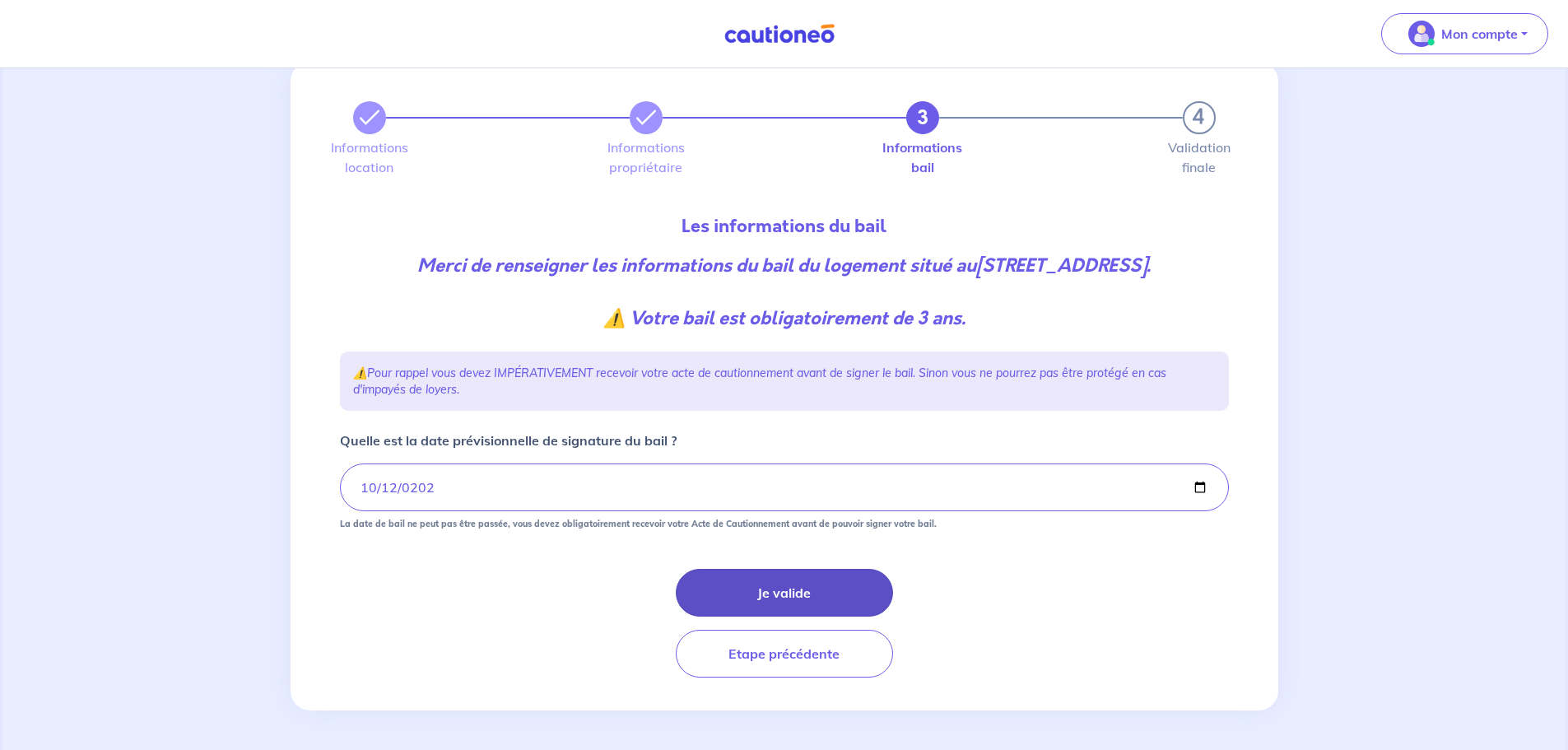
click at [824, 598] on button "Je valide" at bounding box center [784, 593] width 217 height 48
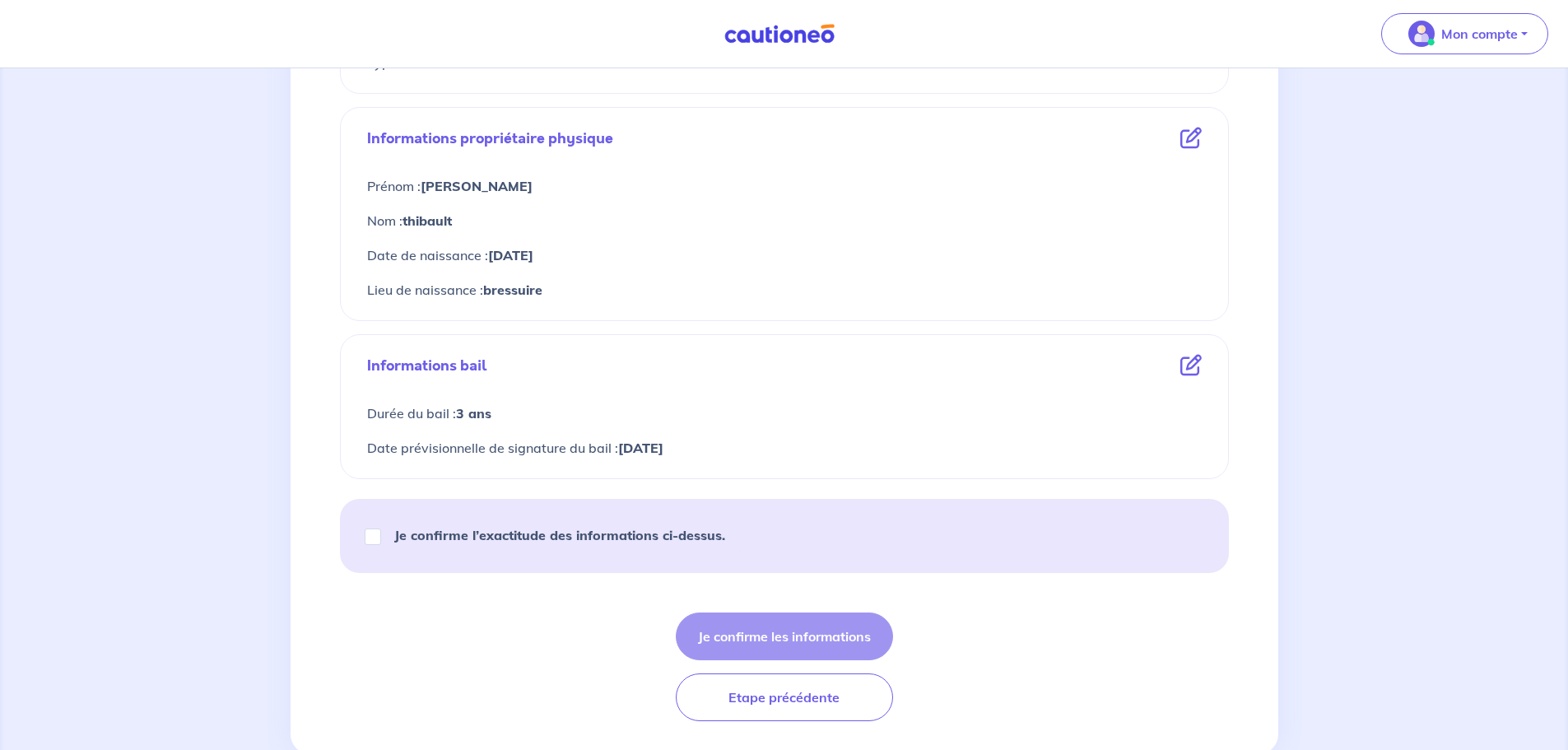
scroll to position [554, 0]
click at [371, 537] on input "Je confirme l’exactitude des informations ci-dessus." at bounding box center [373, 535] width 17 height 17
checkbox input "true"
click at [732, 635] on button "Je confirme les informations" at bounding box center [784, 635] width 217 height 48
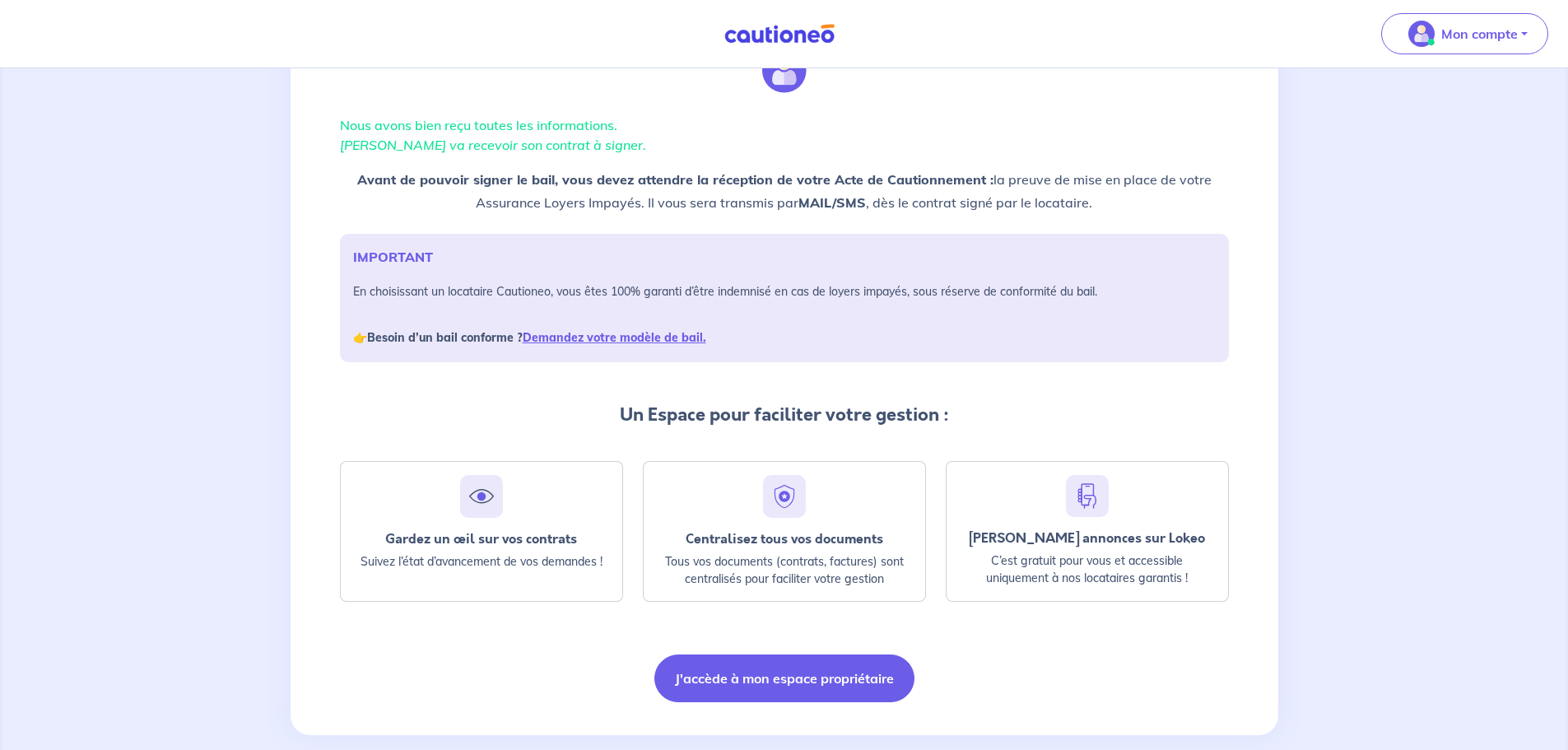
scroll to position [106, 0]
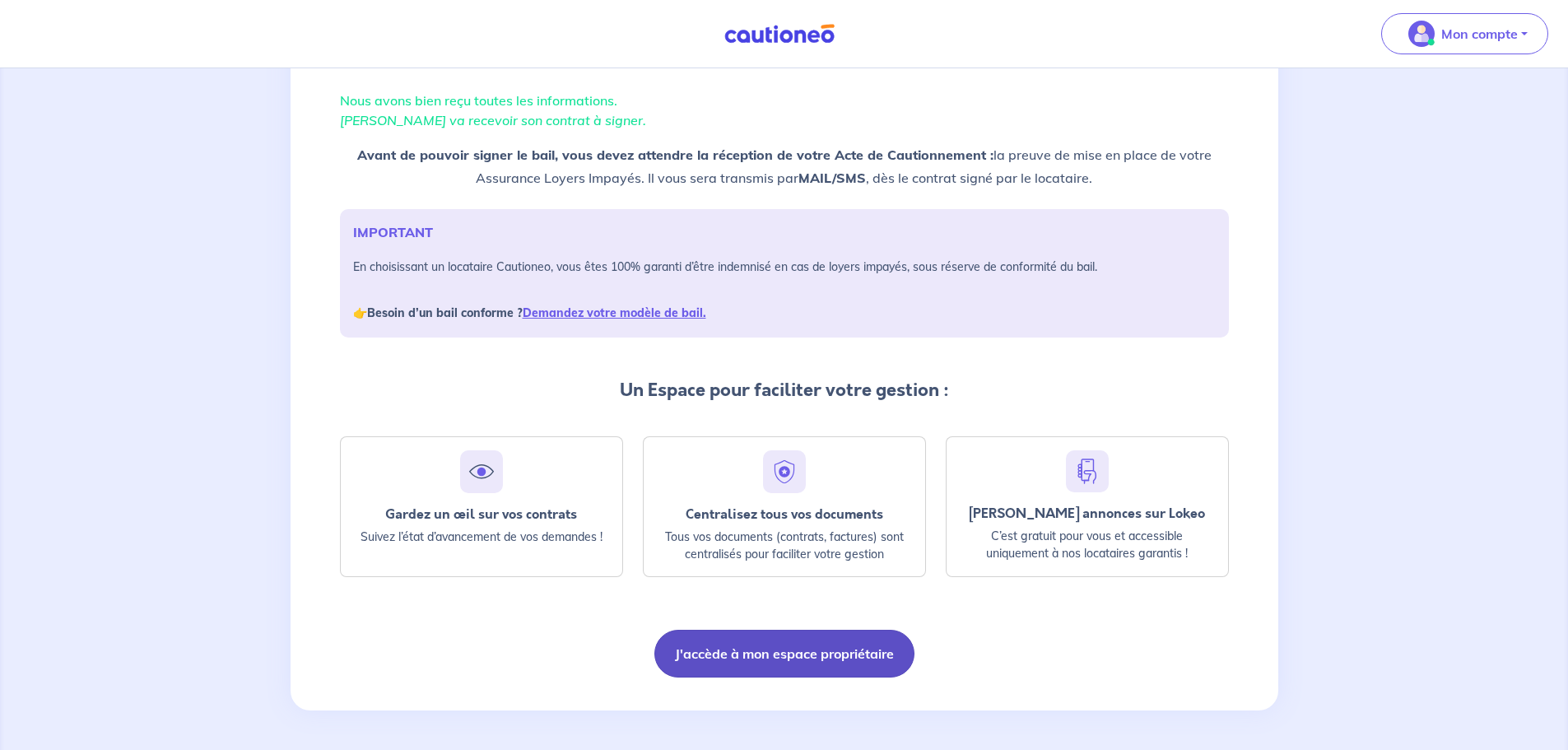
click at [788, 654] on button "J'accède à mon espace propriétaire" at bounding box center [784, 654] width 260 height 48
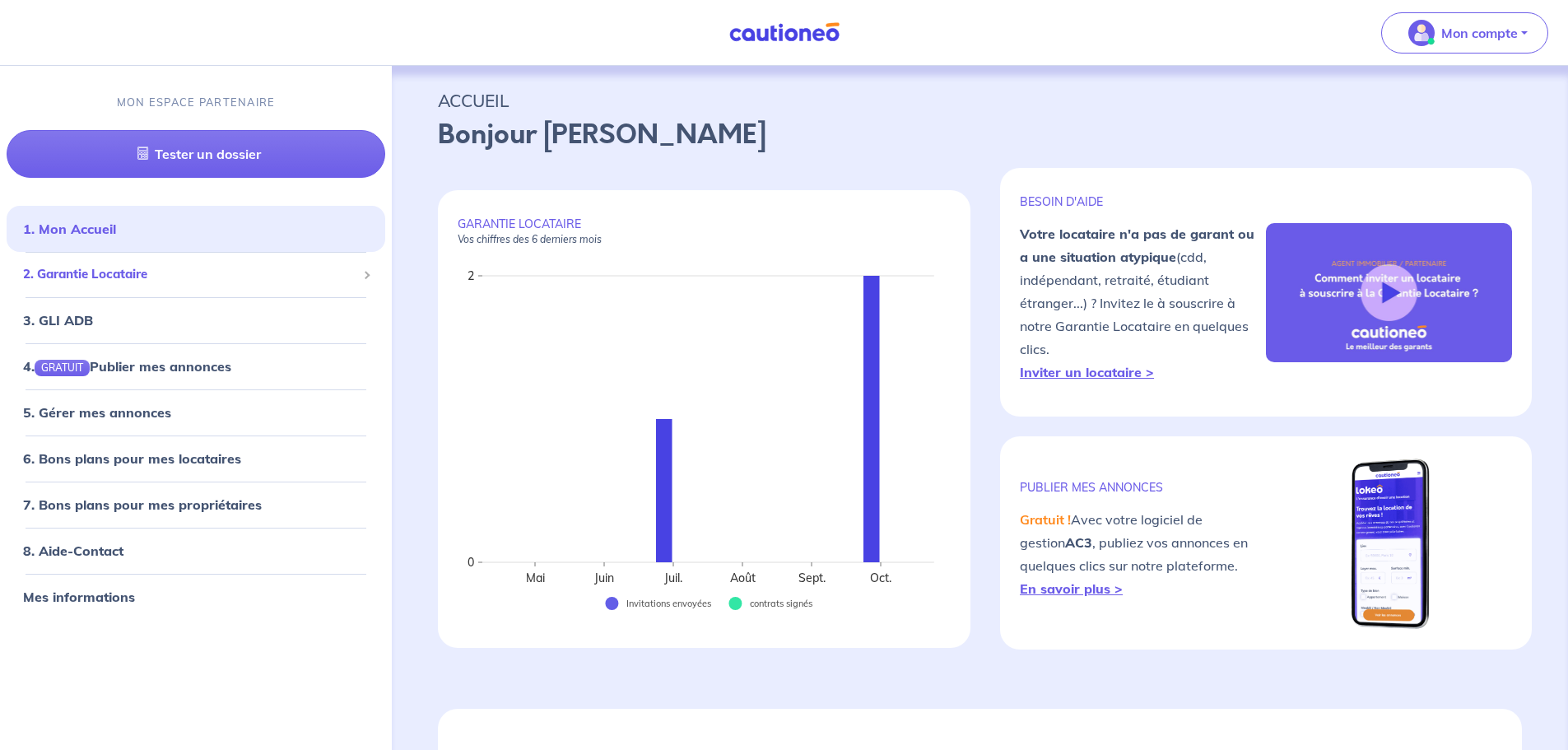
click at [189, 266] on span "2. Garantie Locataire" at bounding box center [190, 275] width 334 height 19
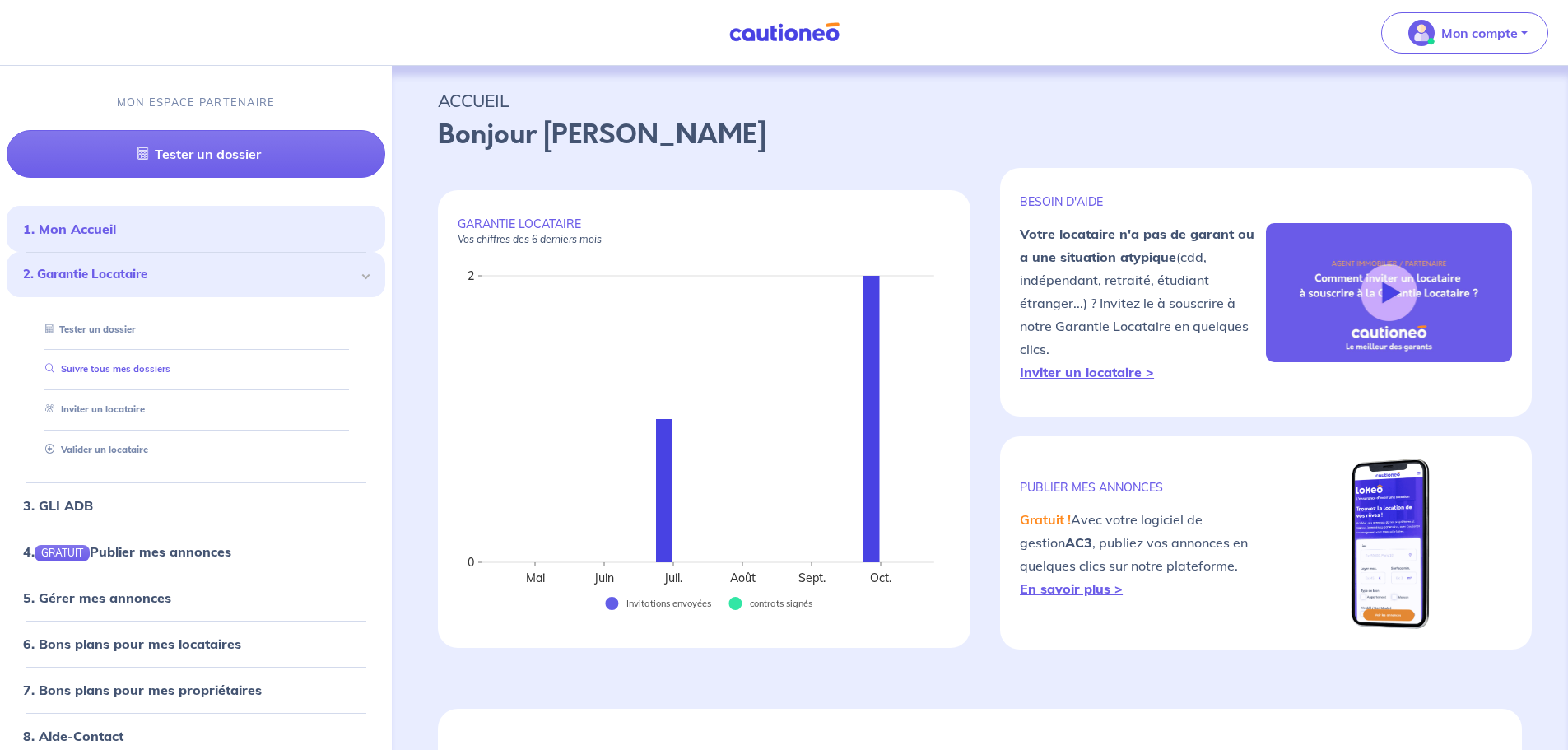
click at [133, 372] on link "Suivre tous mes dossiers" at bounding box center [105, 369] width 132 height 11
